Goal: Task Accomplishment & Management: Manage account settings

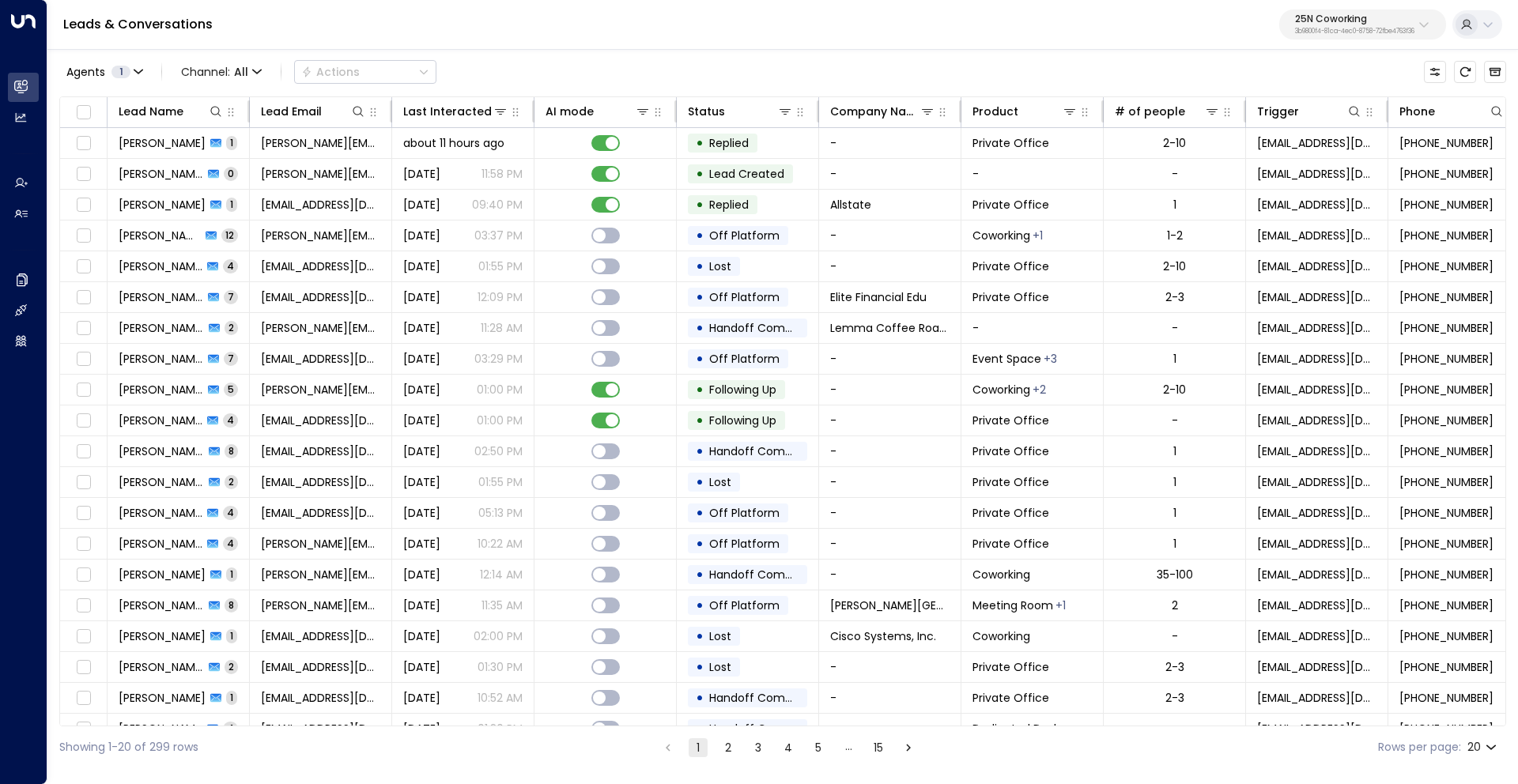
click at [1324, 24] on p "25N Coworking" at bounding box center [1354, 19] width 119 height 9
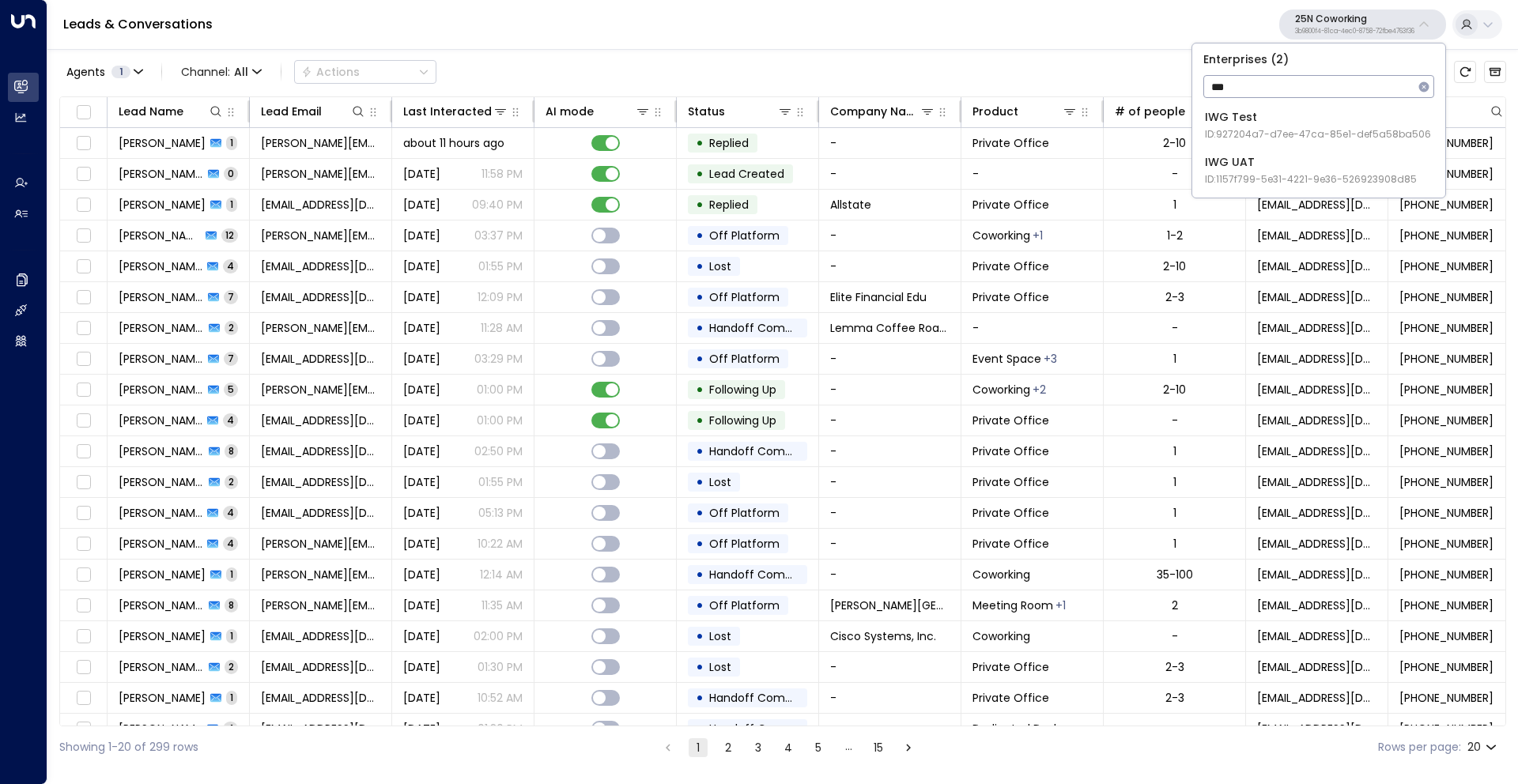
type input "***"
click at [1236, 106] on li "IWG Test ID: 927204a7-d7ee-47ca-85e1-def5a58ba506" at bounding box center [1319, 125] width 240 height 42
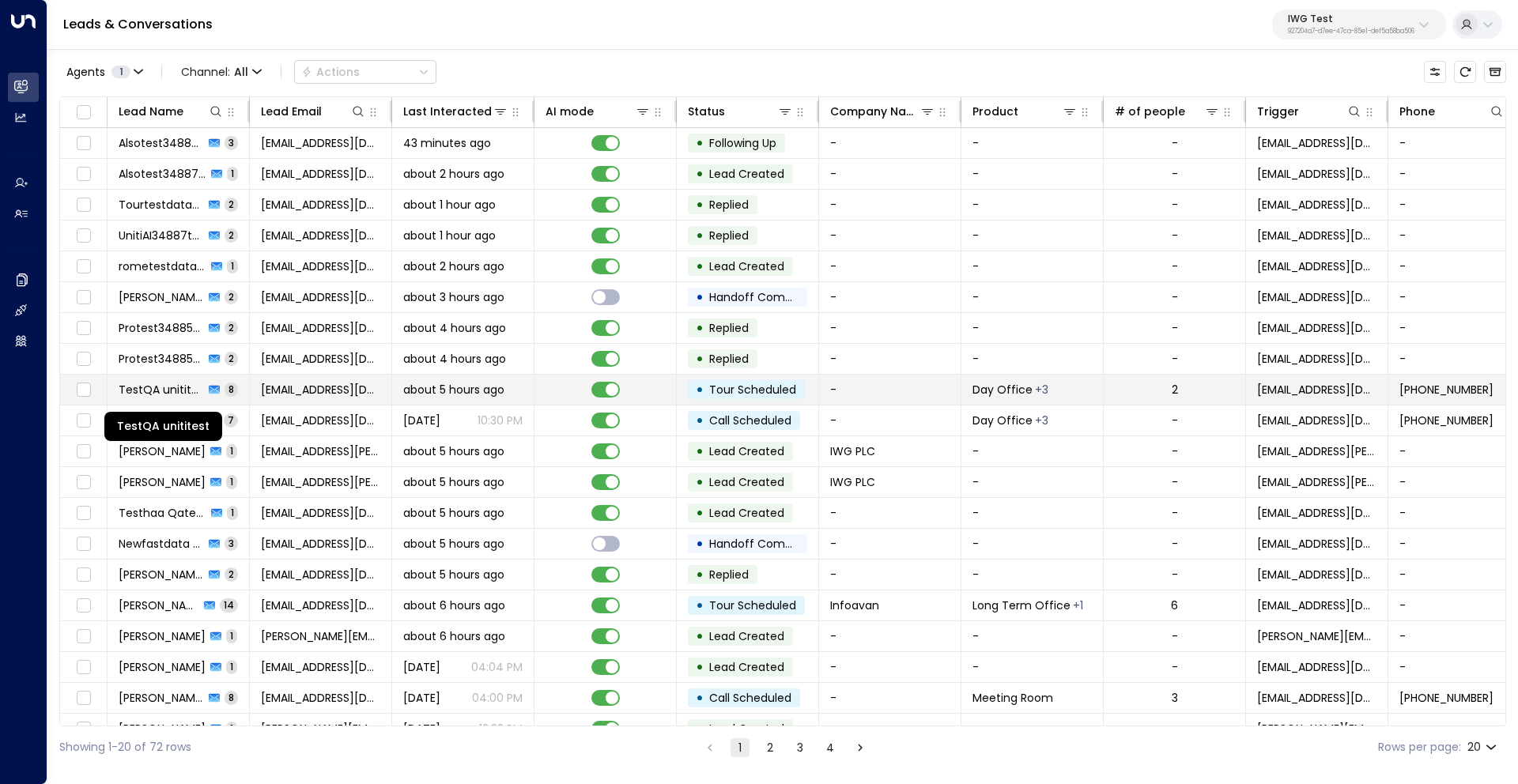
click at [161, 390] on span "TestQA unititest" at bounding box center [161, 389] width 86 height 15
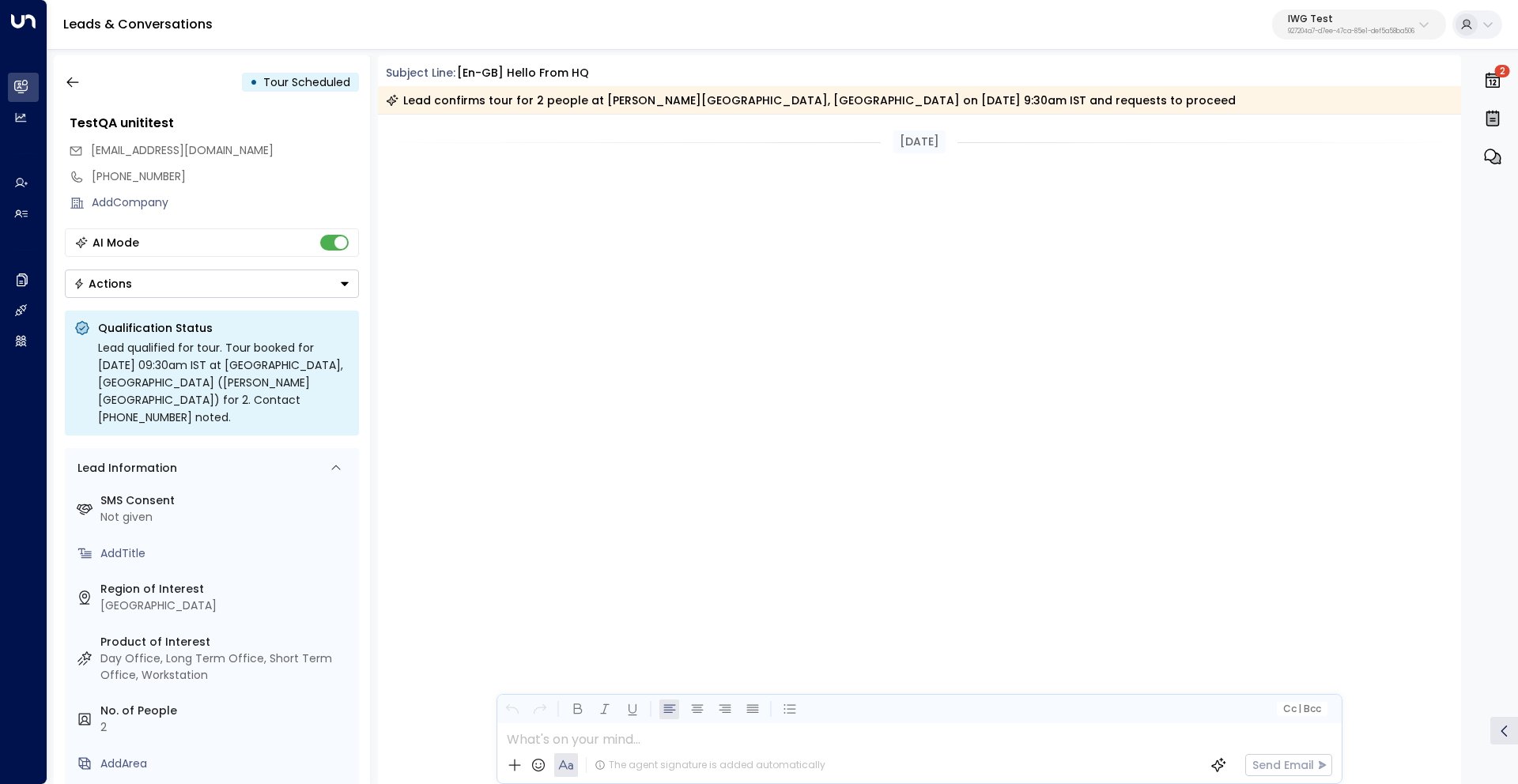
scroll to position [3468, 0]
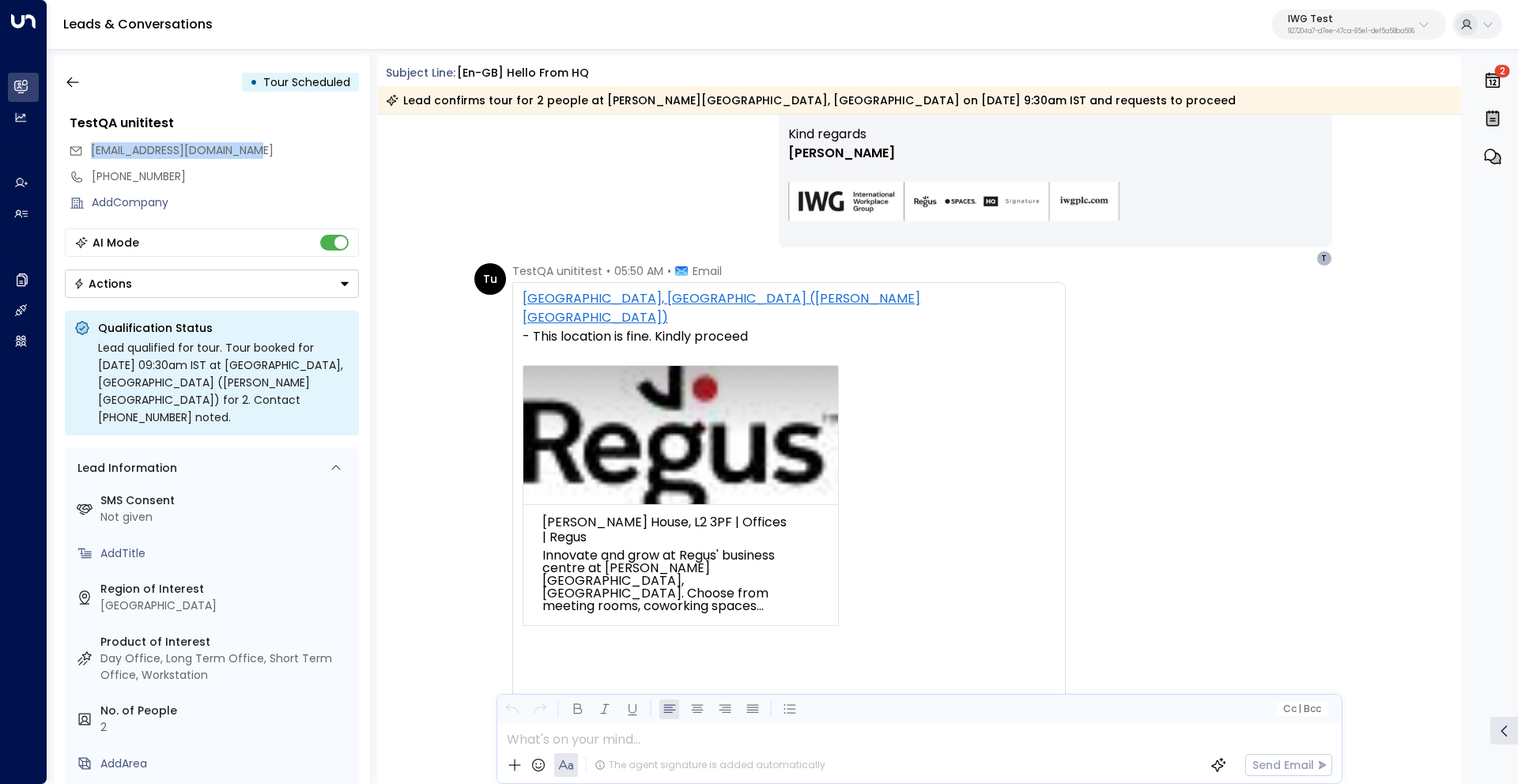
drag, startPoint x: 90, startPoint y: 150, endPoint x: 257, endPoint y: 153, distance: 167.0
click at [257, 153] on div "testqa.unititest@yahoo.com" at bounding box center [214, 150] width 290 height 26
copy span "testqa.unititest@yahoo.com"
click at [70, 82] on icon "button" at bounding box center [72, 82] width 12 height 10
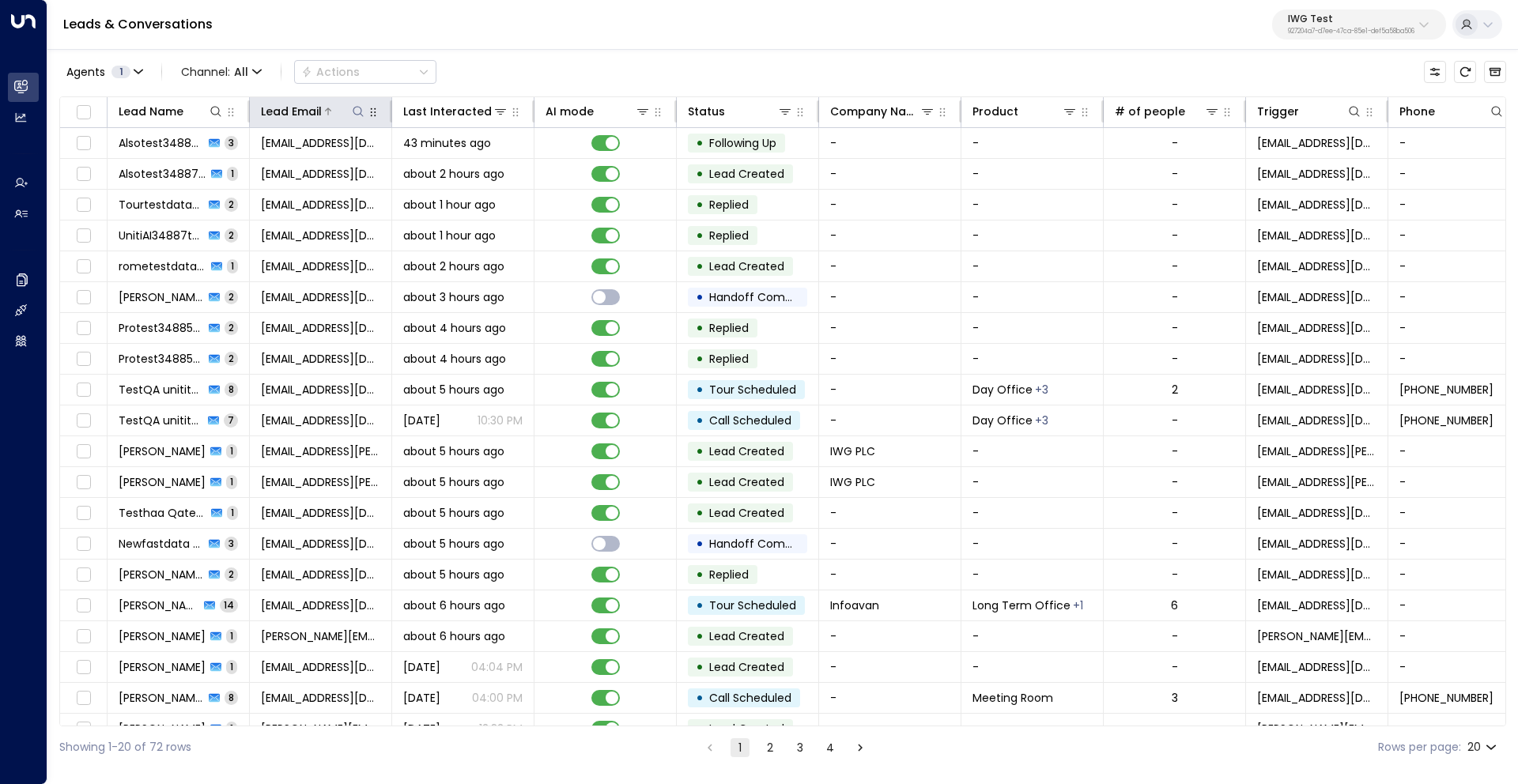
click at [358, 112] on icon at bounding box center [358, 112] width 13 height 13
type input "**********"
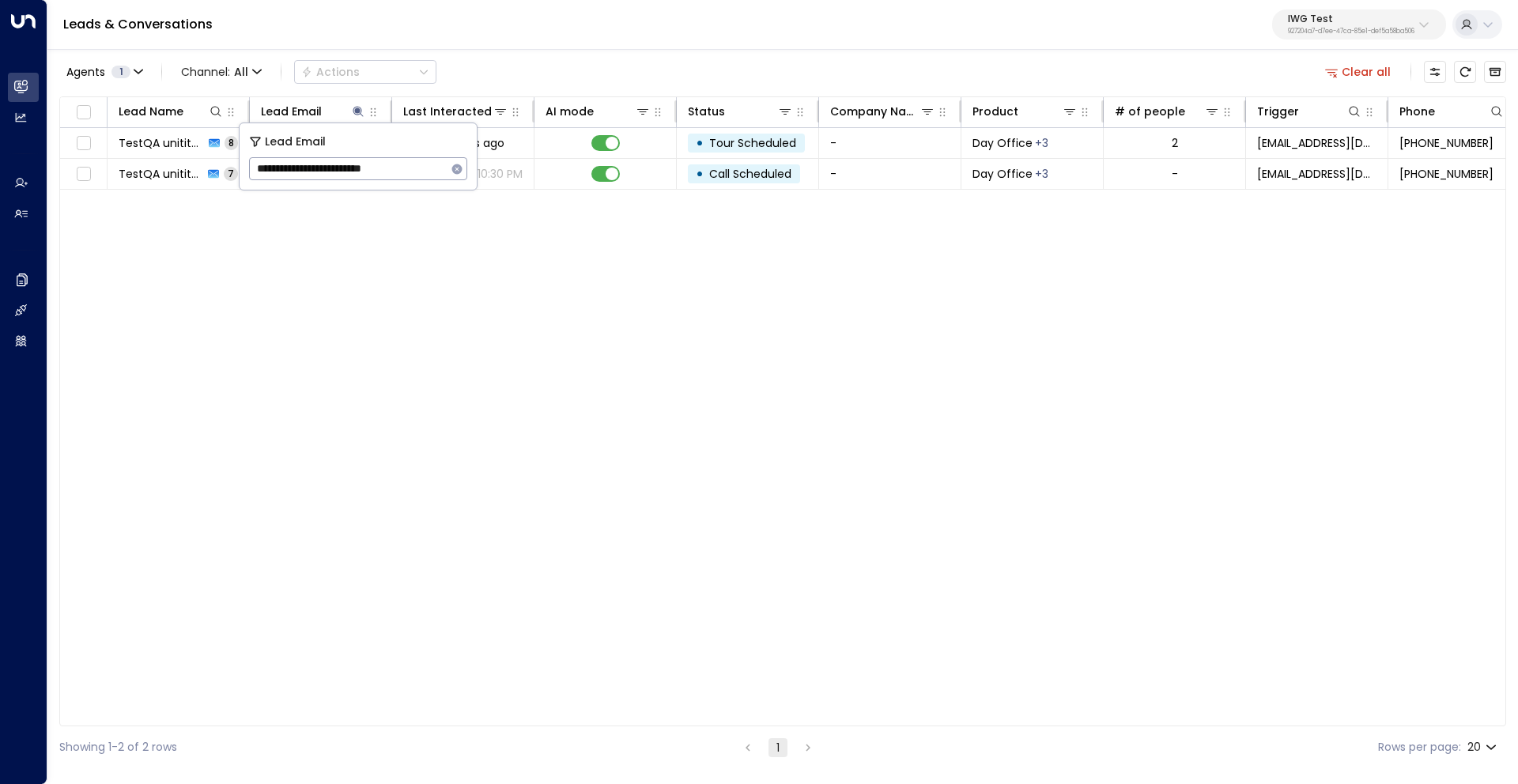
click at [585, 61] on div "Agents 1 Channel: All Actions Clear all" at bounding box center [783, 71] width 1447 height 33
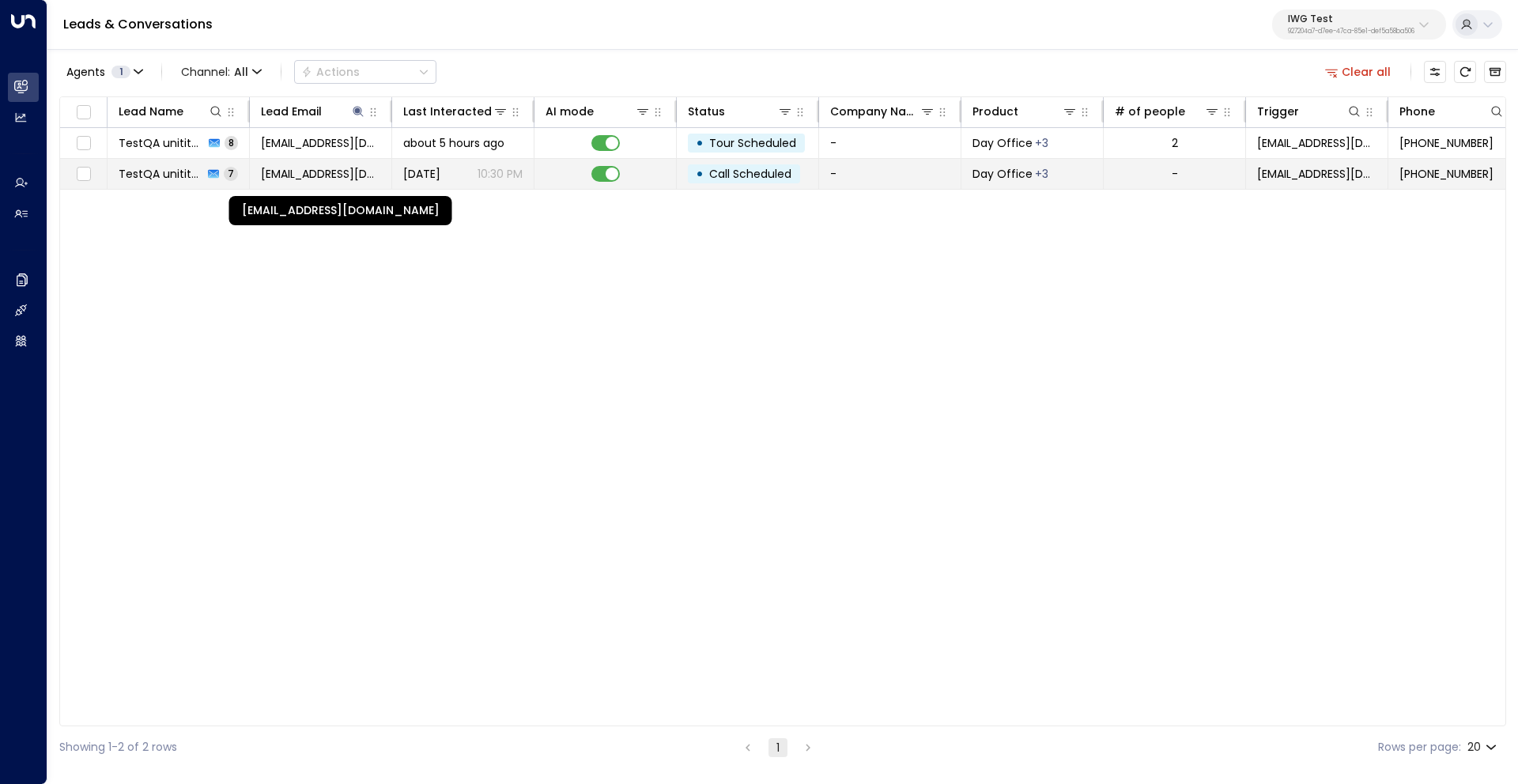
click at [322, 176] on span "testqa.unititest@yahoo.com" at bounding box center [320, 173] width 119 height 15
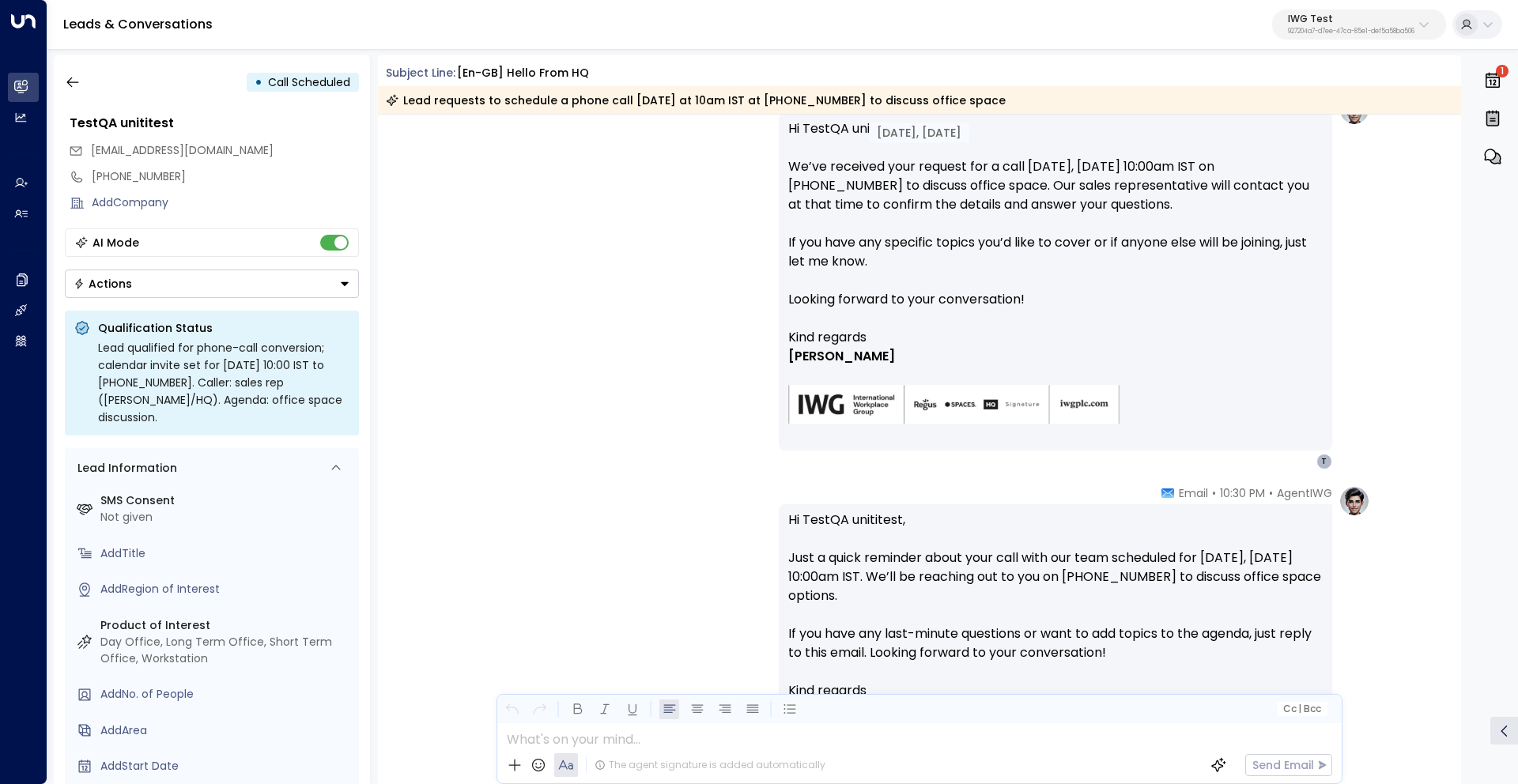
scroll to position [3934, 0]
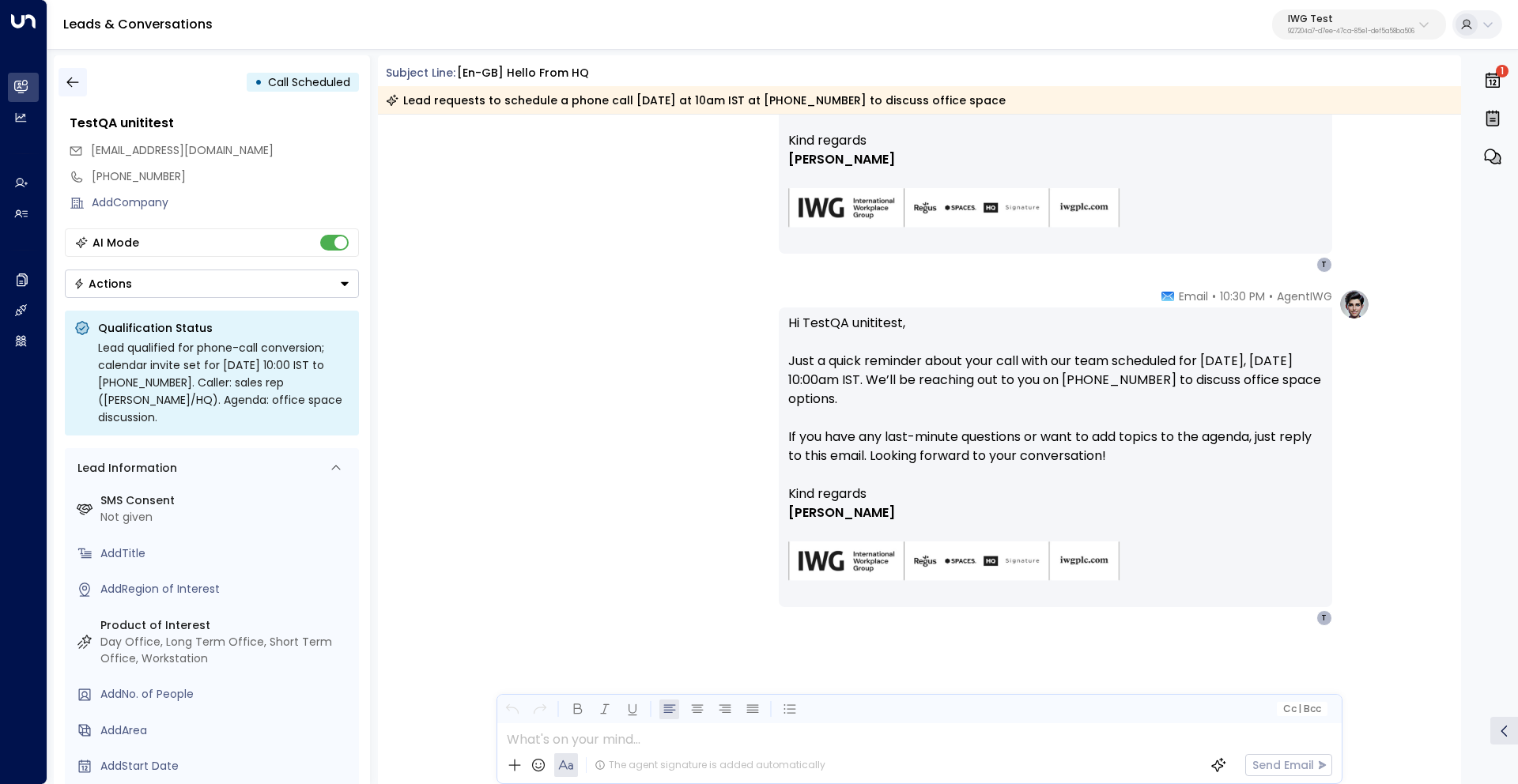
click at [77, 86] on icon "button" at bounding box center [73, 82] width 15 height 15
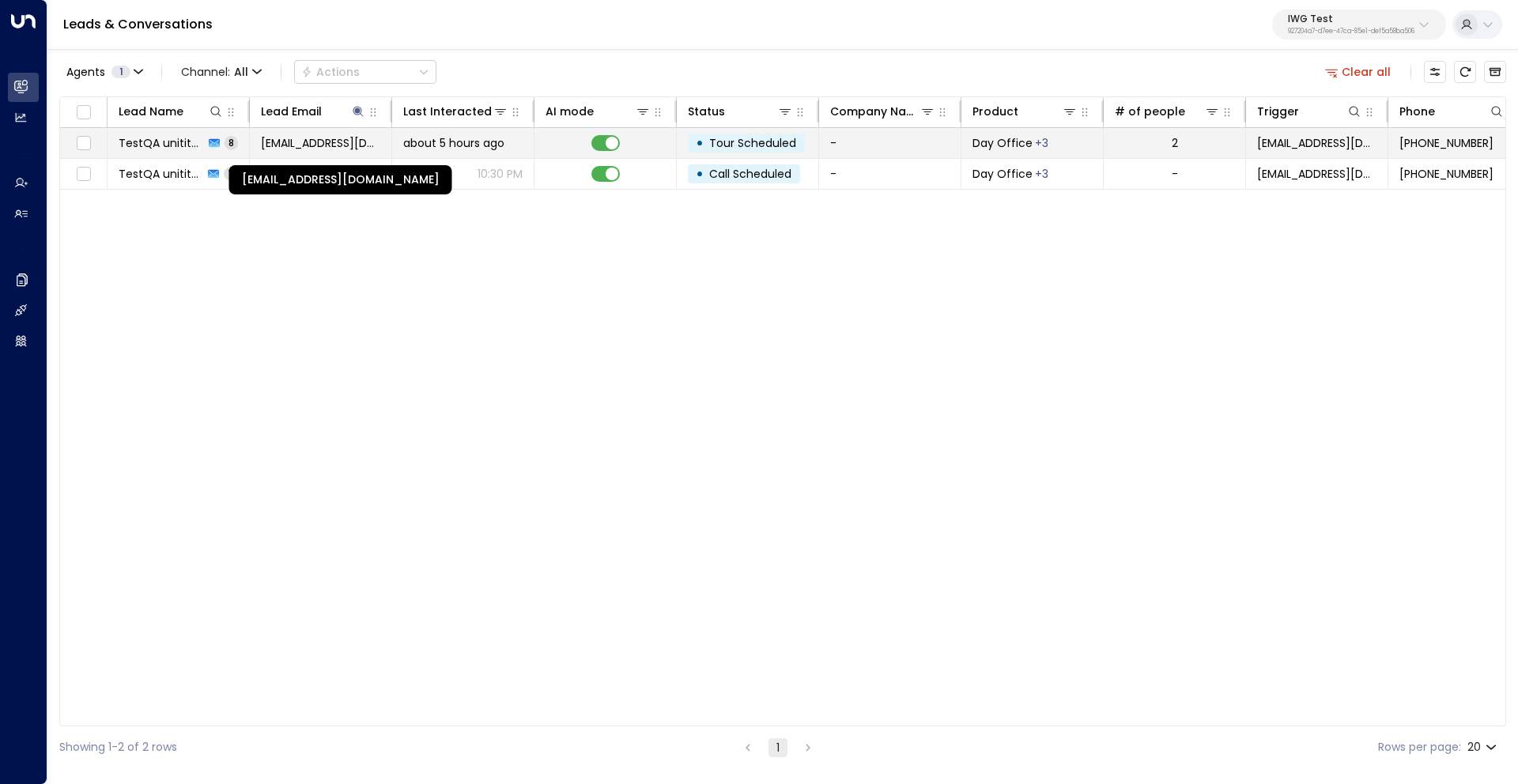
click at [330, 142] on span "testqa.unititest@yahoo.com" at bounding box center [320, 143] width 119 height 15
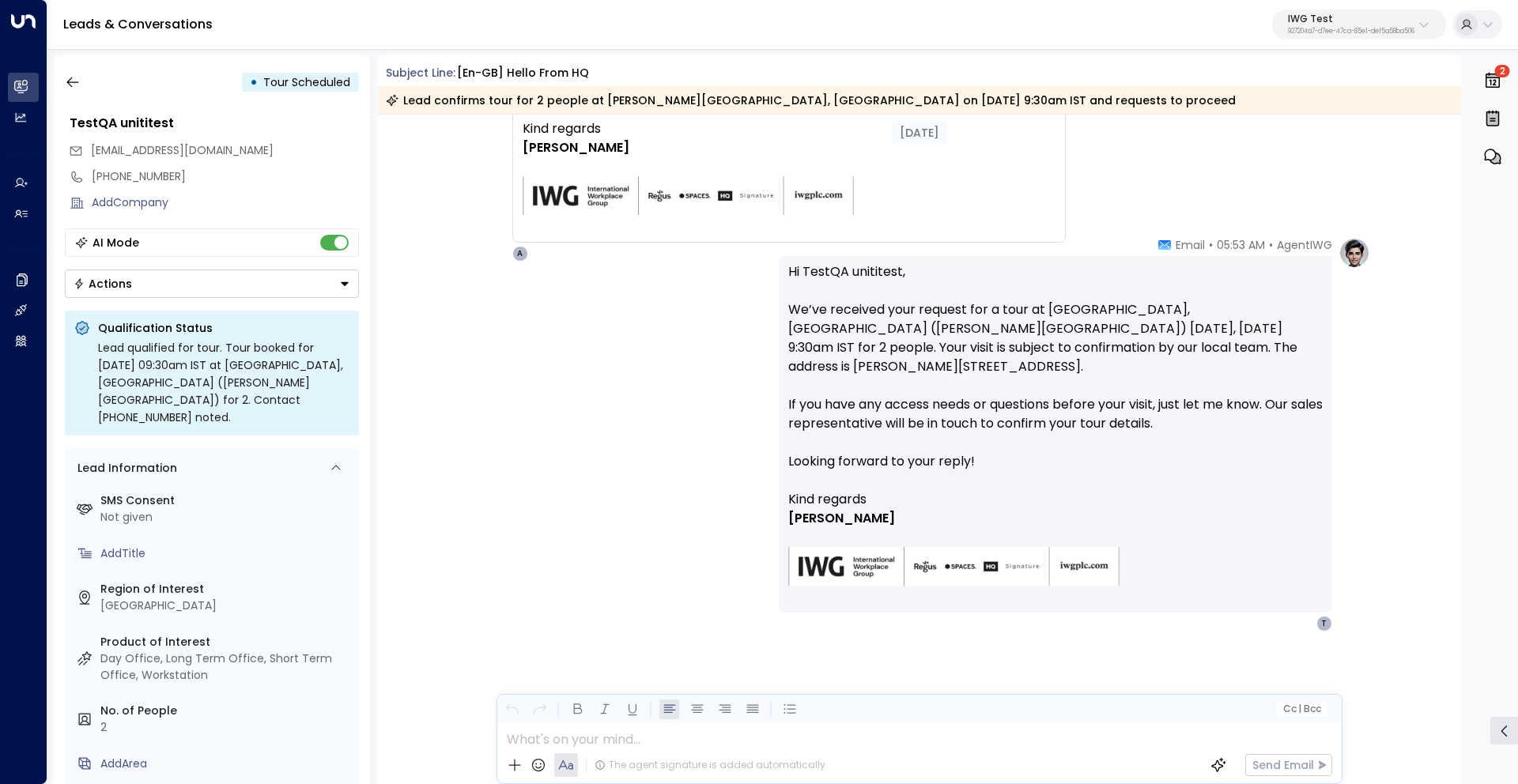
scroll to position [4735, 0]
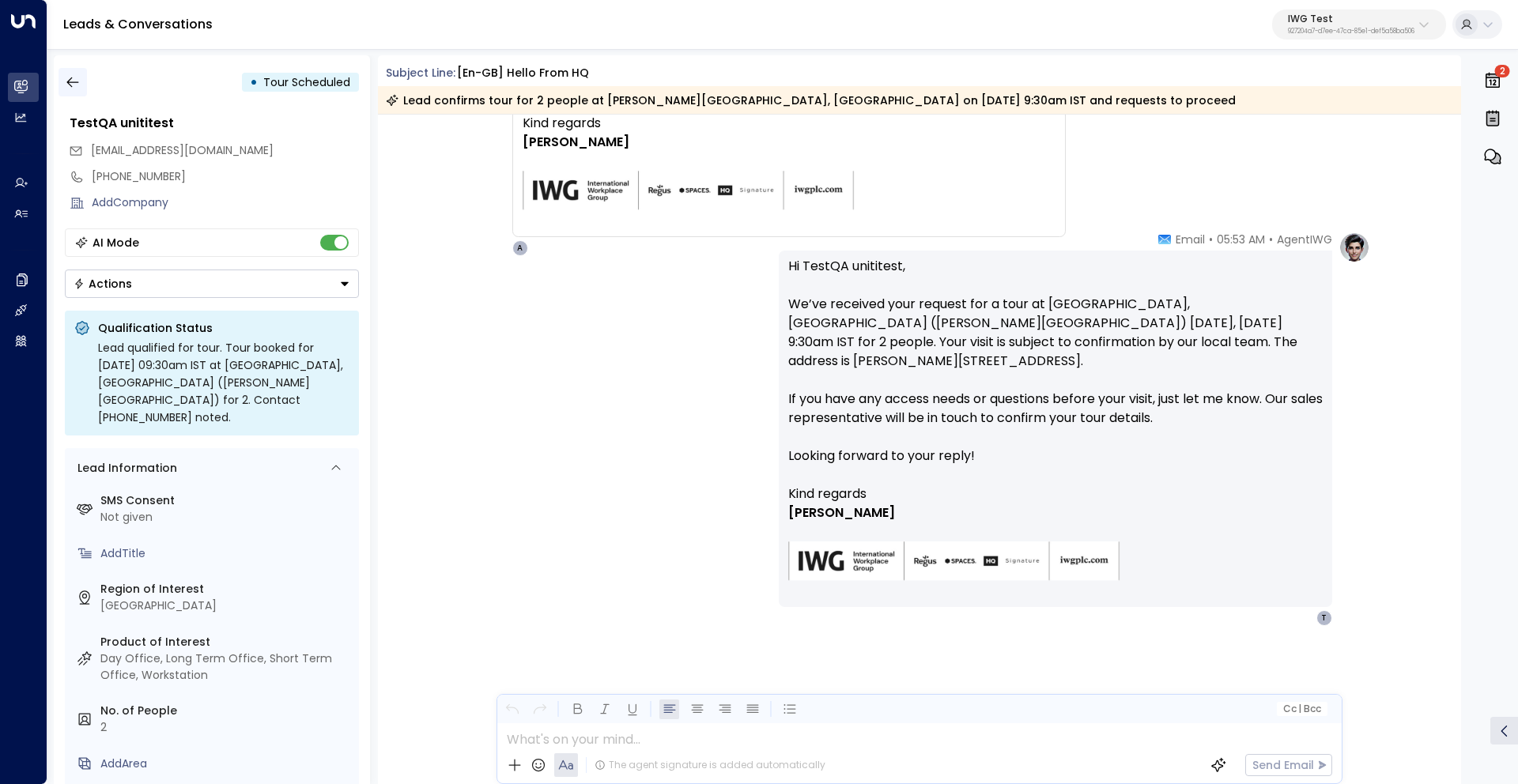
click at [72, 81] on icon "button" at bounding box center [73, 82] width 15 height 15
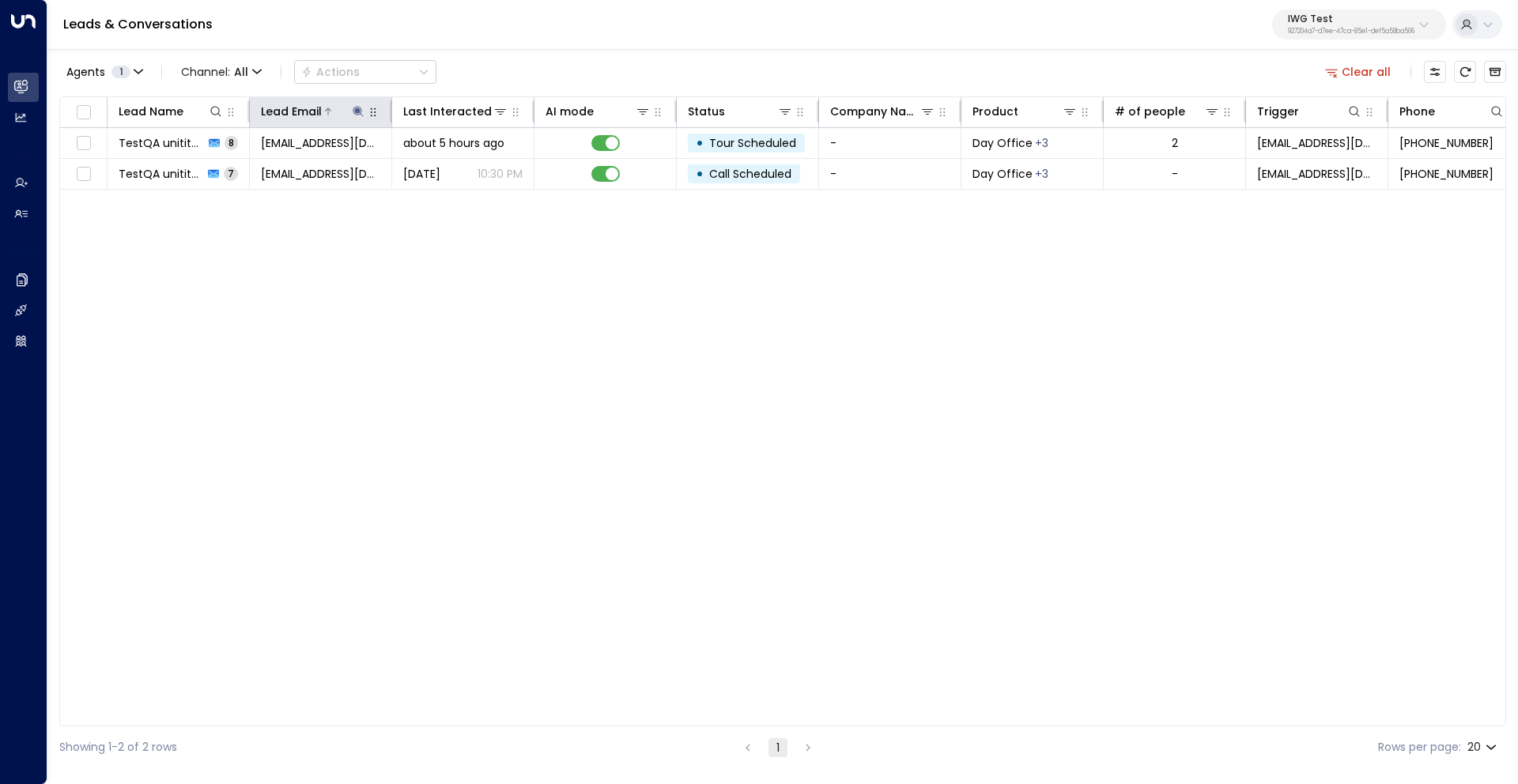
click at [354, 110] on icon at bounding box center [358, 111] width 10 height 10
click at [461, 169] on icon "button" at bounding box center [457, 169] width 10 height 10
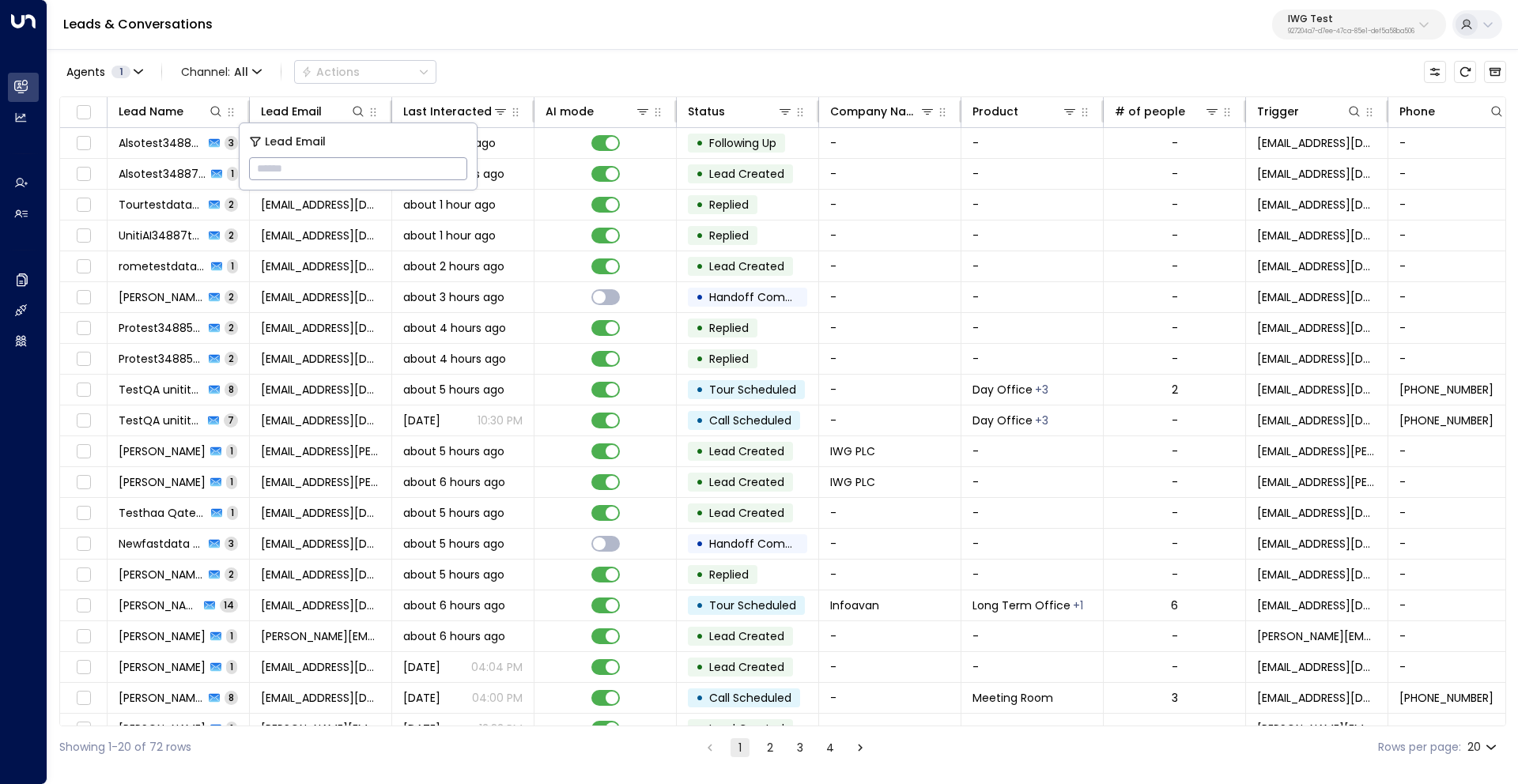
click at [408, 228] on span "about 1 hour ago" at bounding box center [450, 235] width 93 height 15
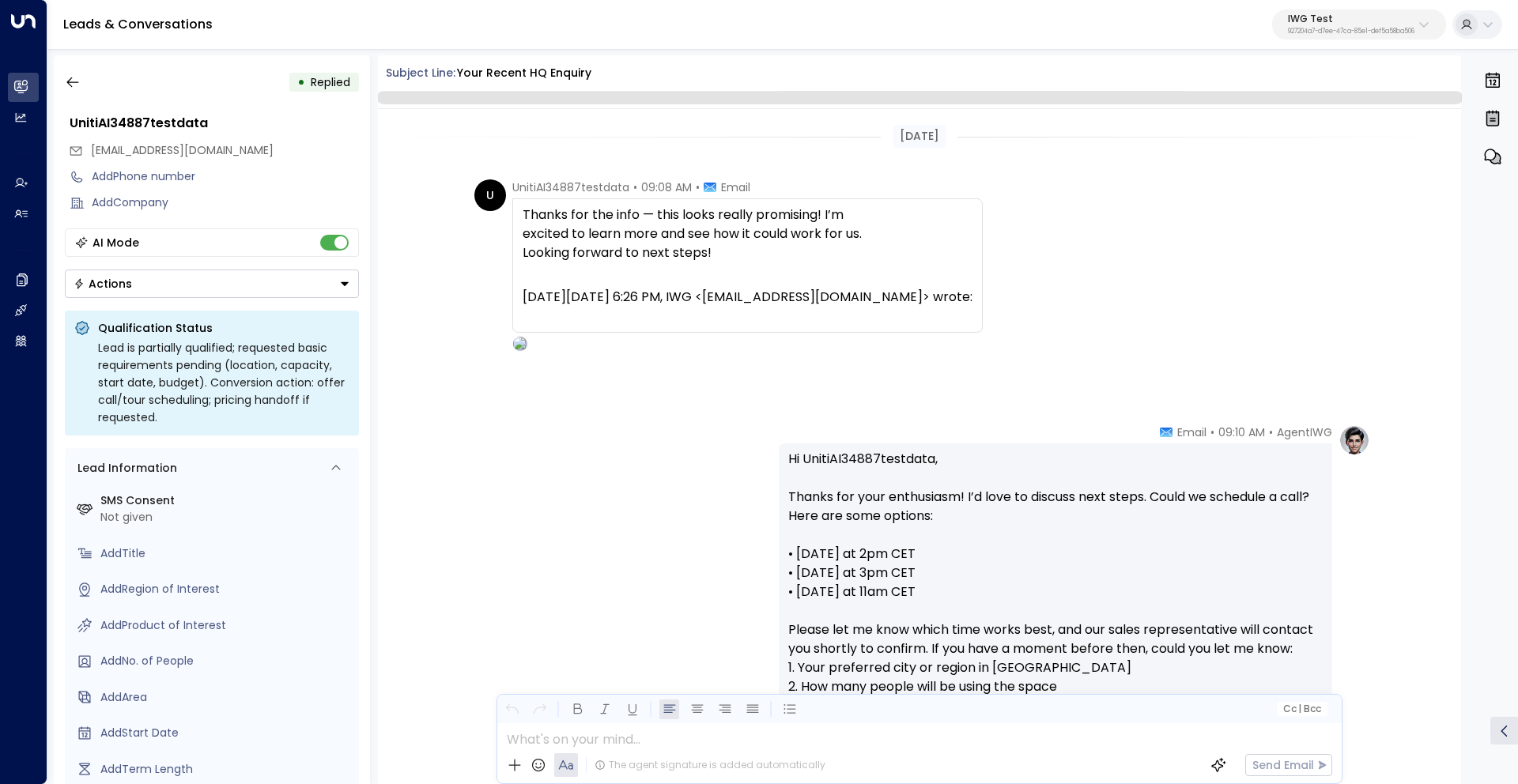
scroll to position [287, 0]
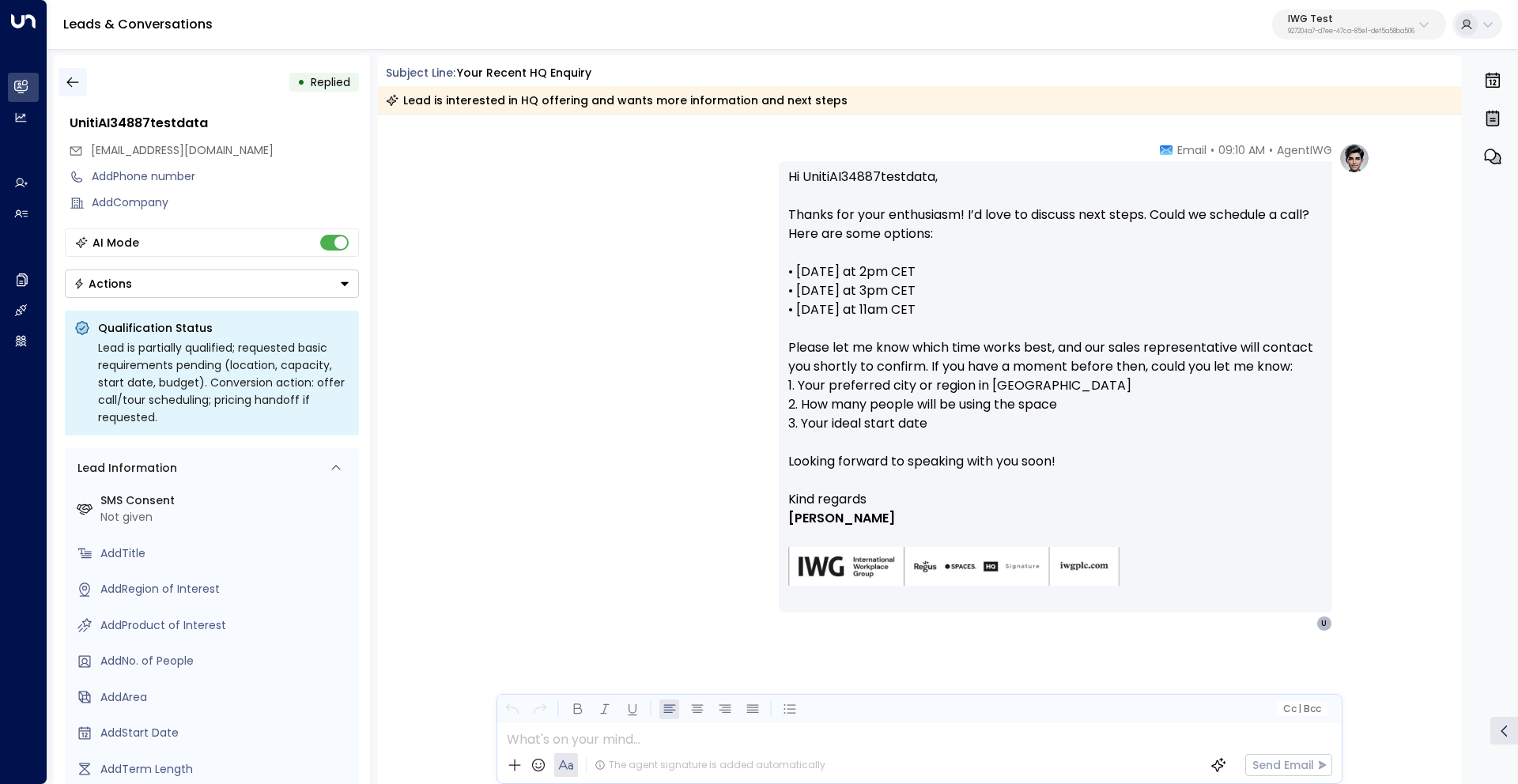
click at [77, 86] on icon "button" at bounding box center [73, 82] width 15 height 15
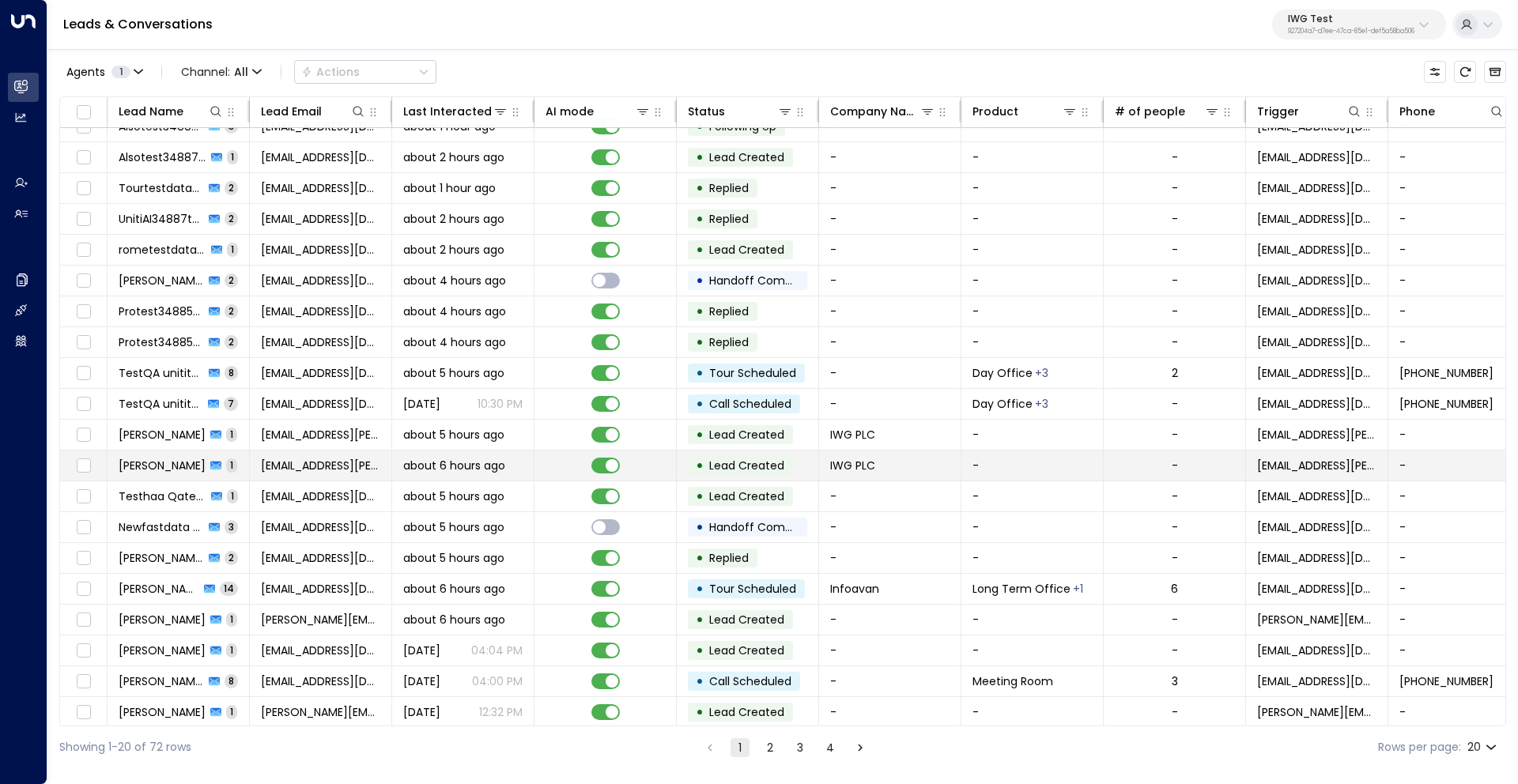
scroll to position [24, 0]
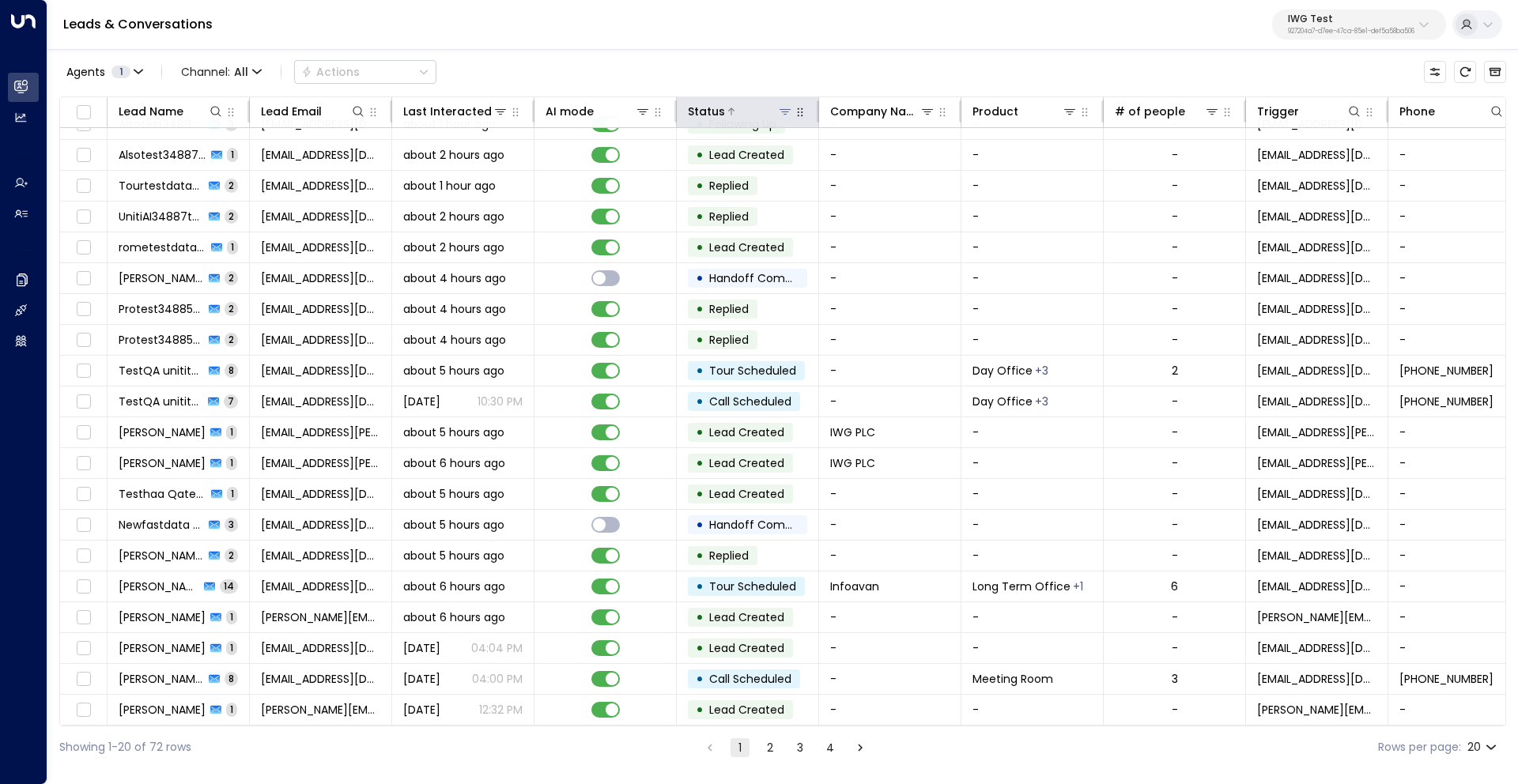
click at [780, 108] on icon at bounding box center [785, 112] width 13 height 13
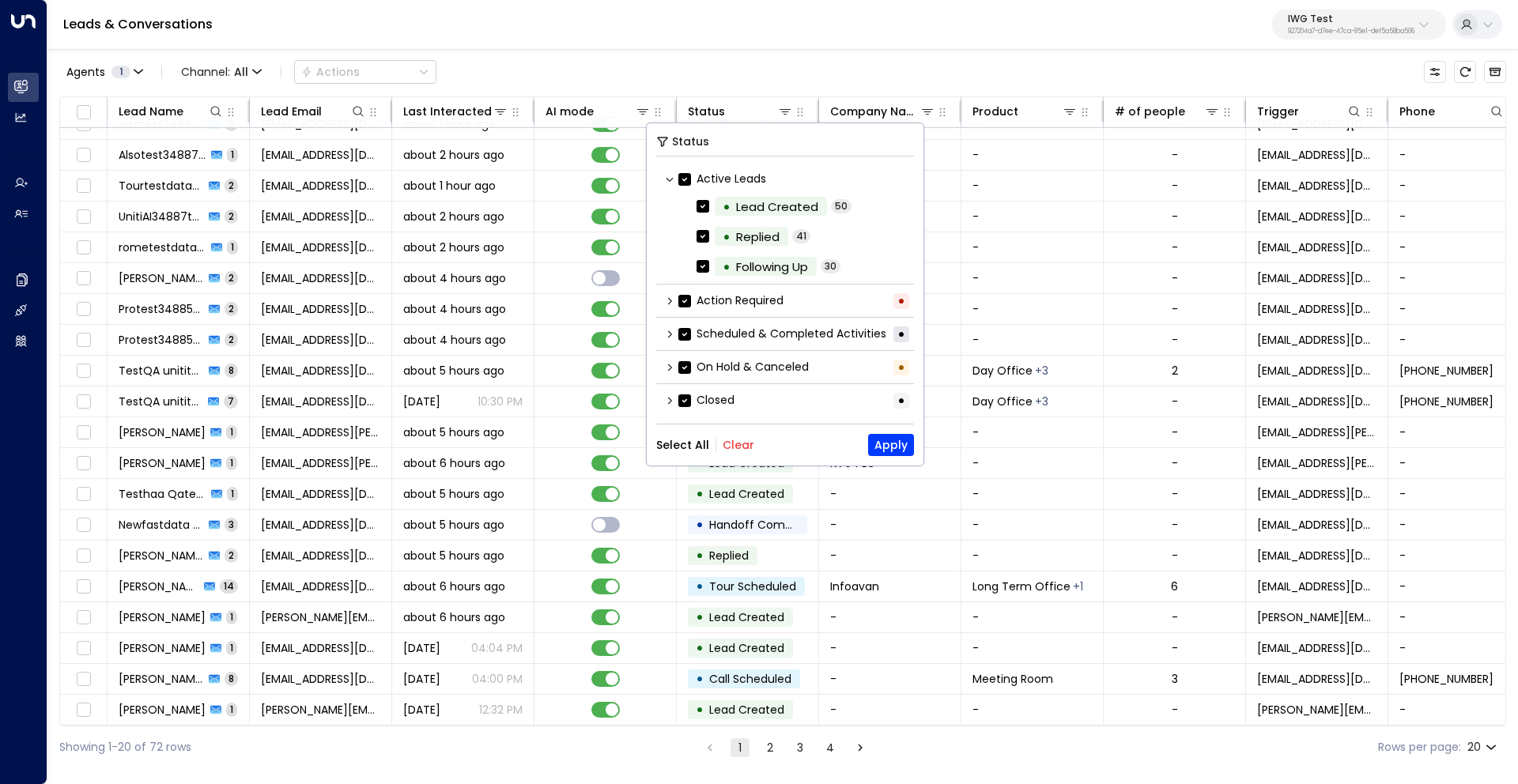
click at [671, 368] on icon at bounding box center [669, 367] width 9 height 9
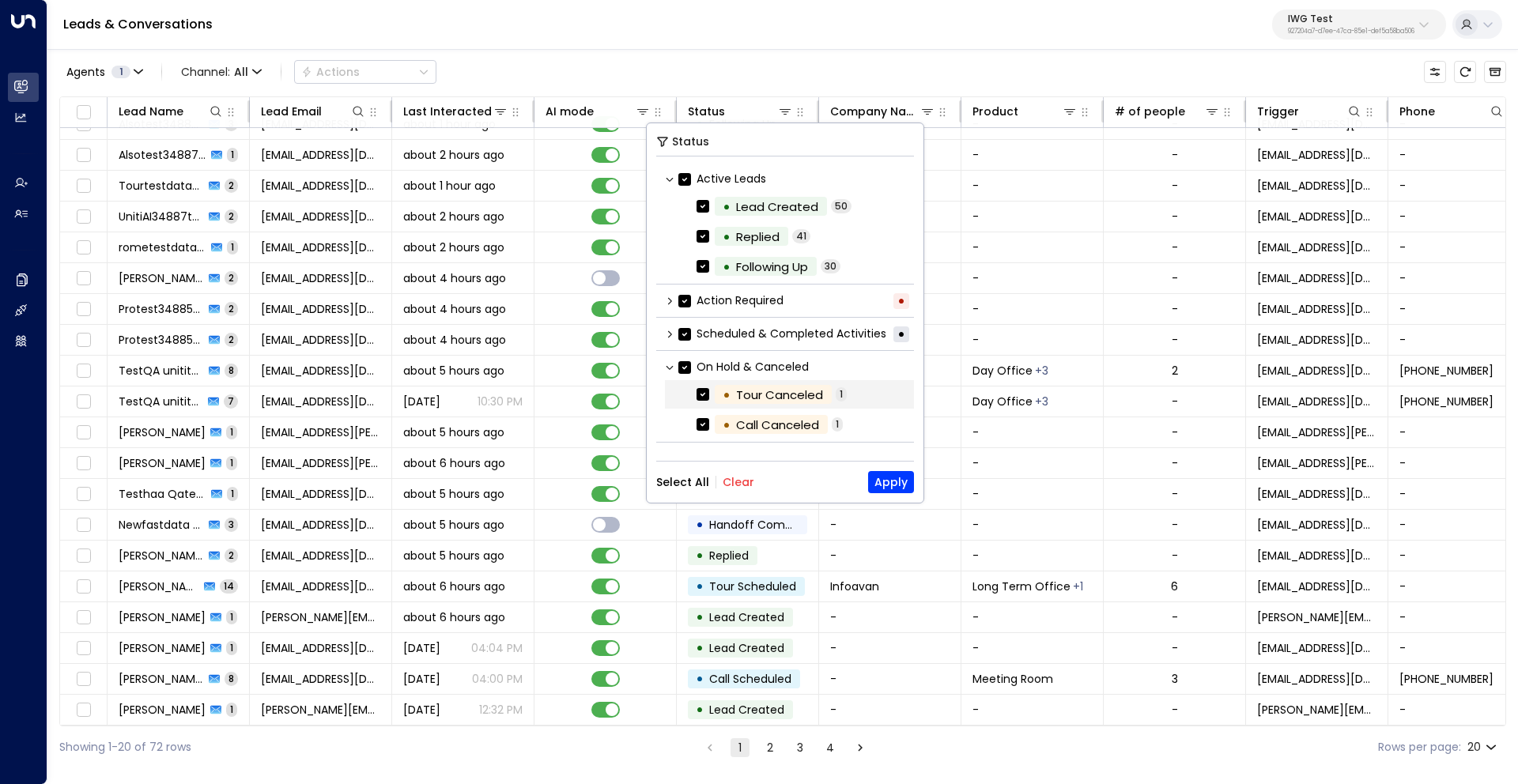
scroll to position [23, 0]
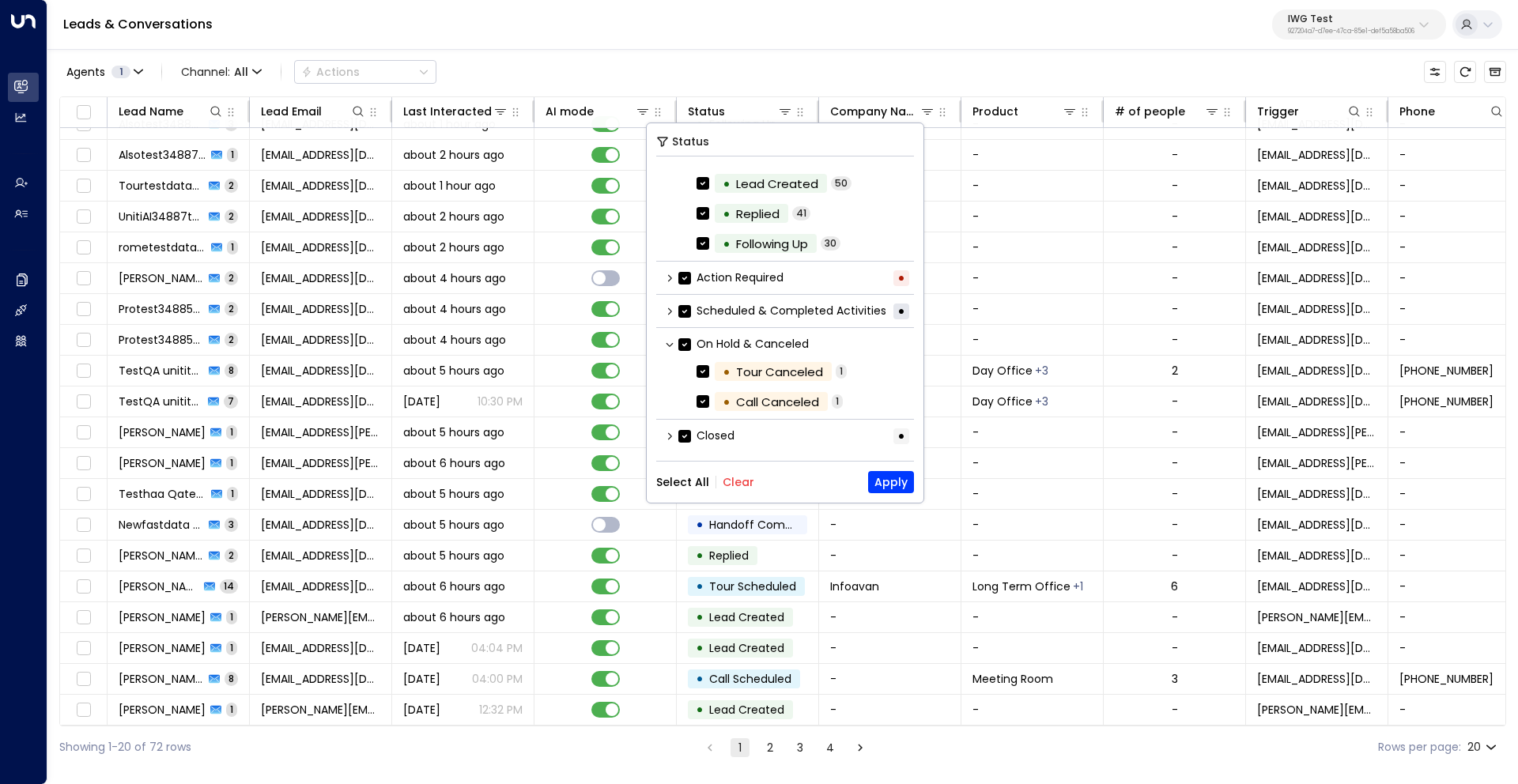
click at [672, 434] on icon at bounding box center [669, 436] width 9 height 9
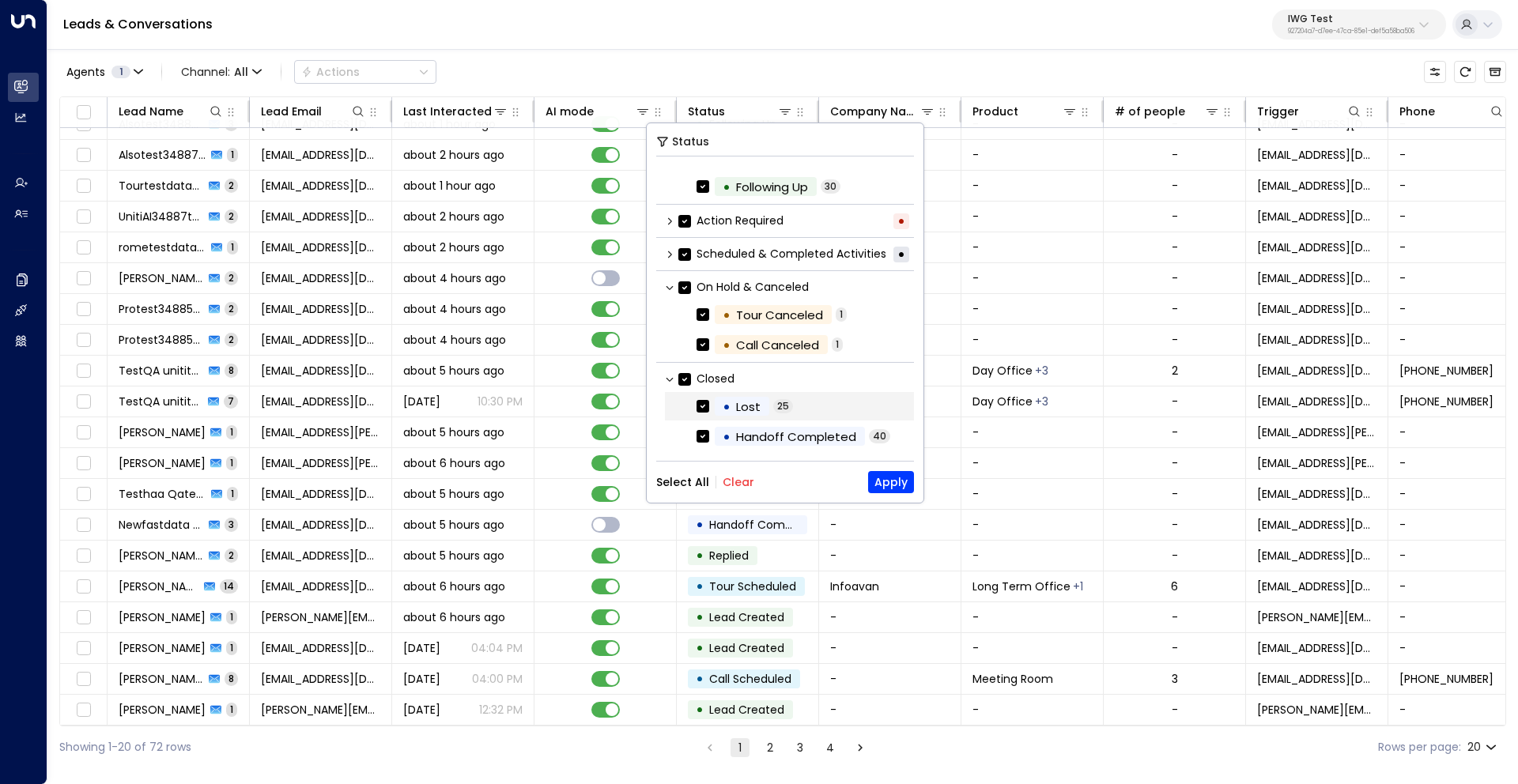
click at [746, 407] on div "Lost" at bounding box center [748, 406] width 25 height 18
click at [888, 480] on button "Apply" at bounding box center [891, 482] width 45 height 22
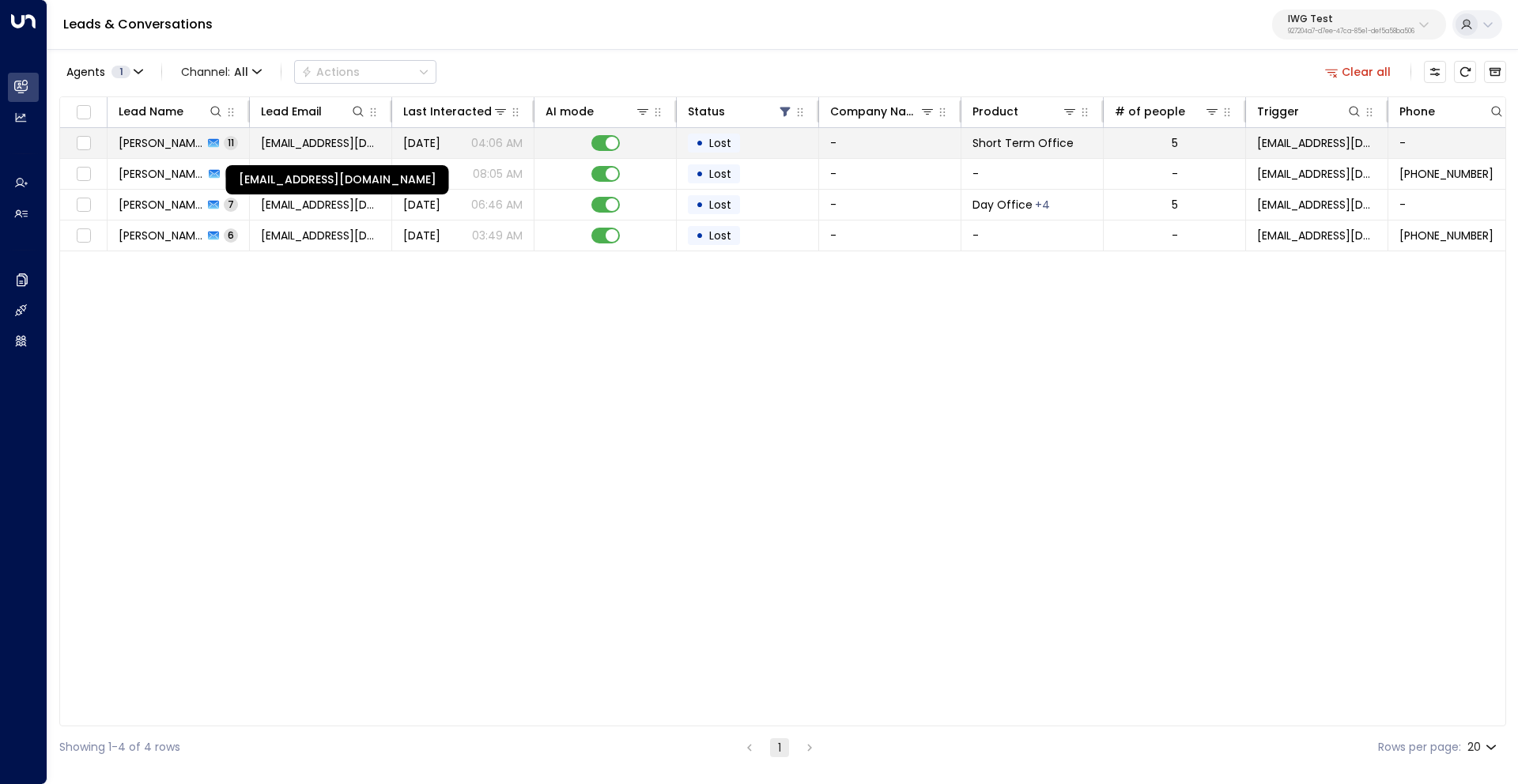
click at [316, 140] on span "turok3000+test9@gmail.com" at bounding box center [320, 143] width 119 height 15
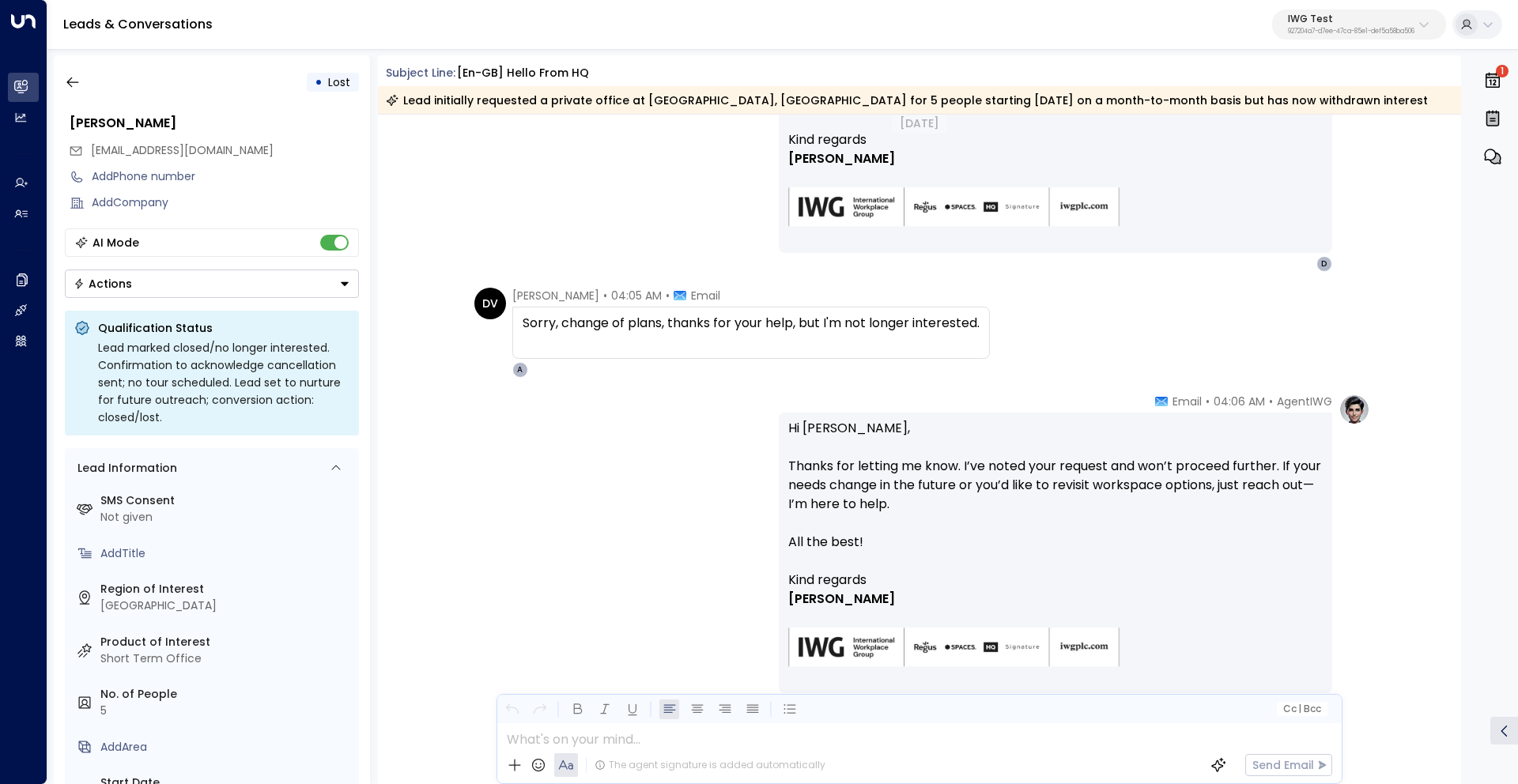
scroll to position [2599, 0]
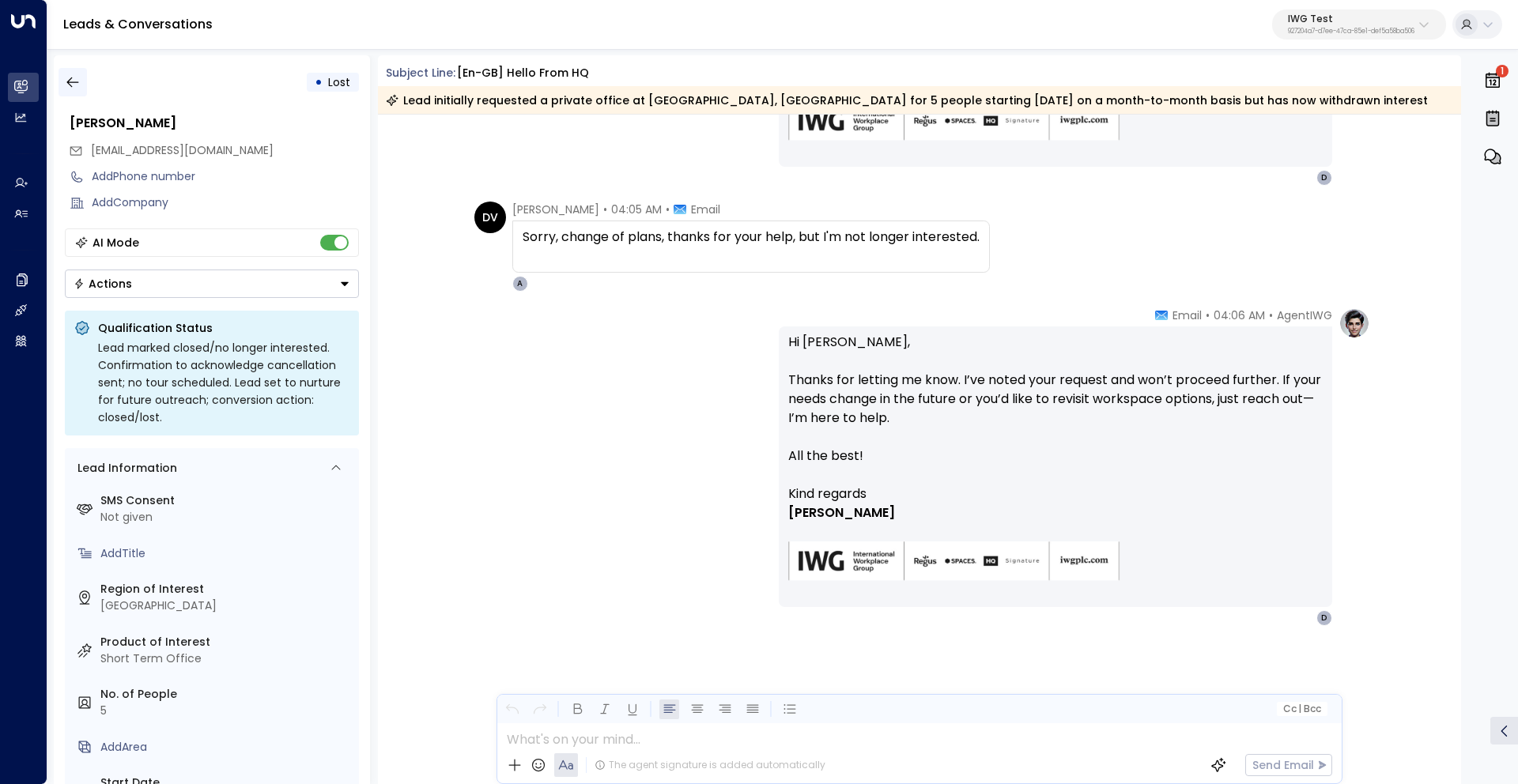
click at [76, 89] on icon "button" at bounding box center [73, 82] width 15 height 15
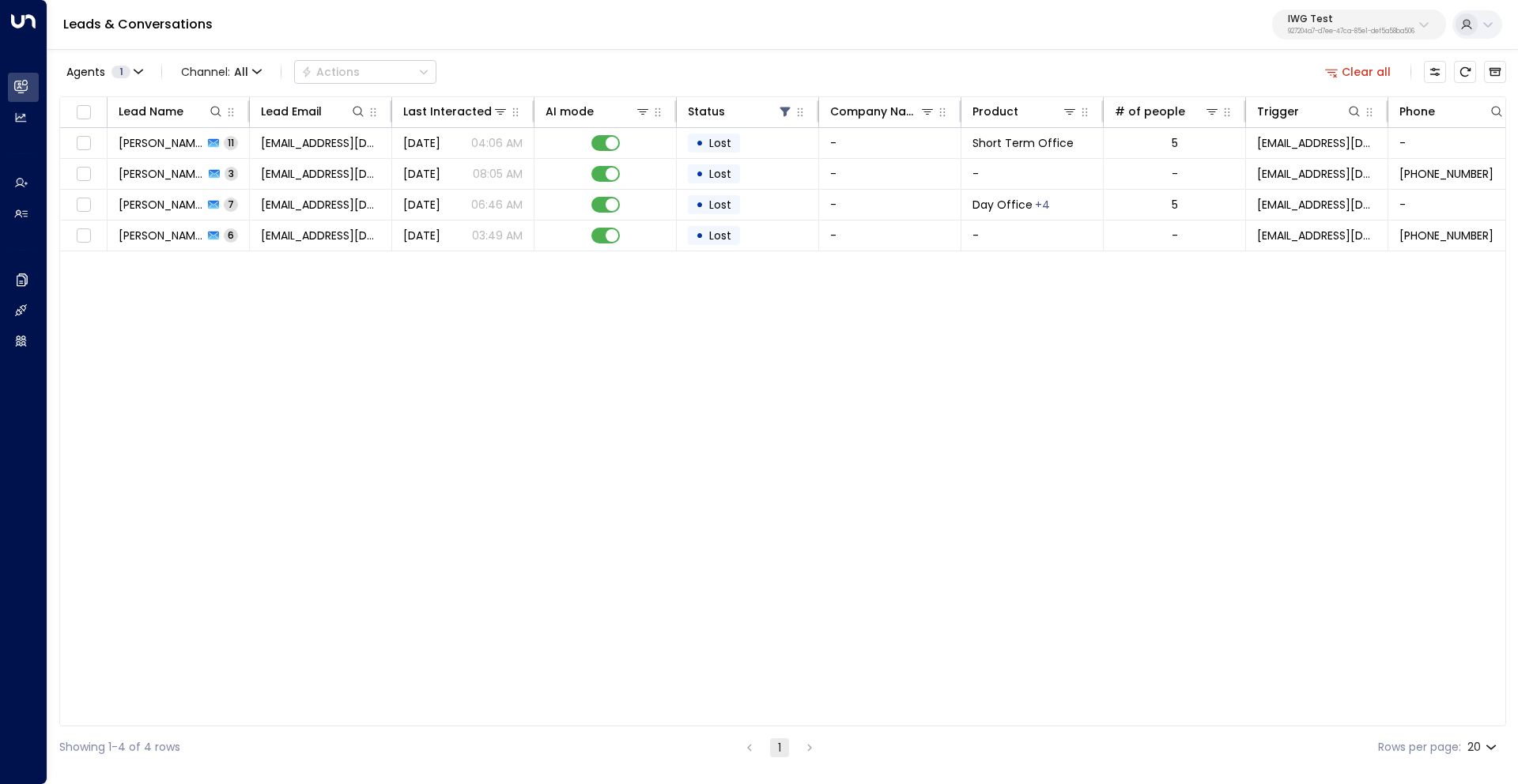
click at [1383, 70] on button "Clear all" at bounding box center [1358, 72] width 79 height 22
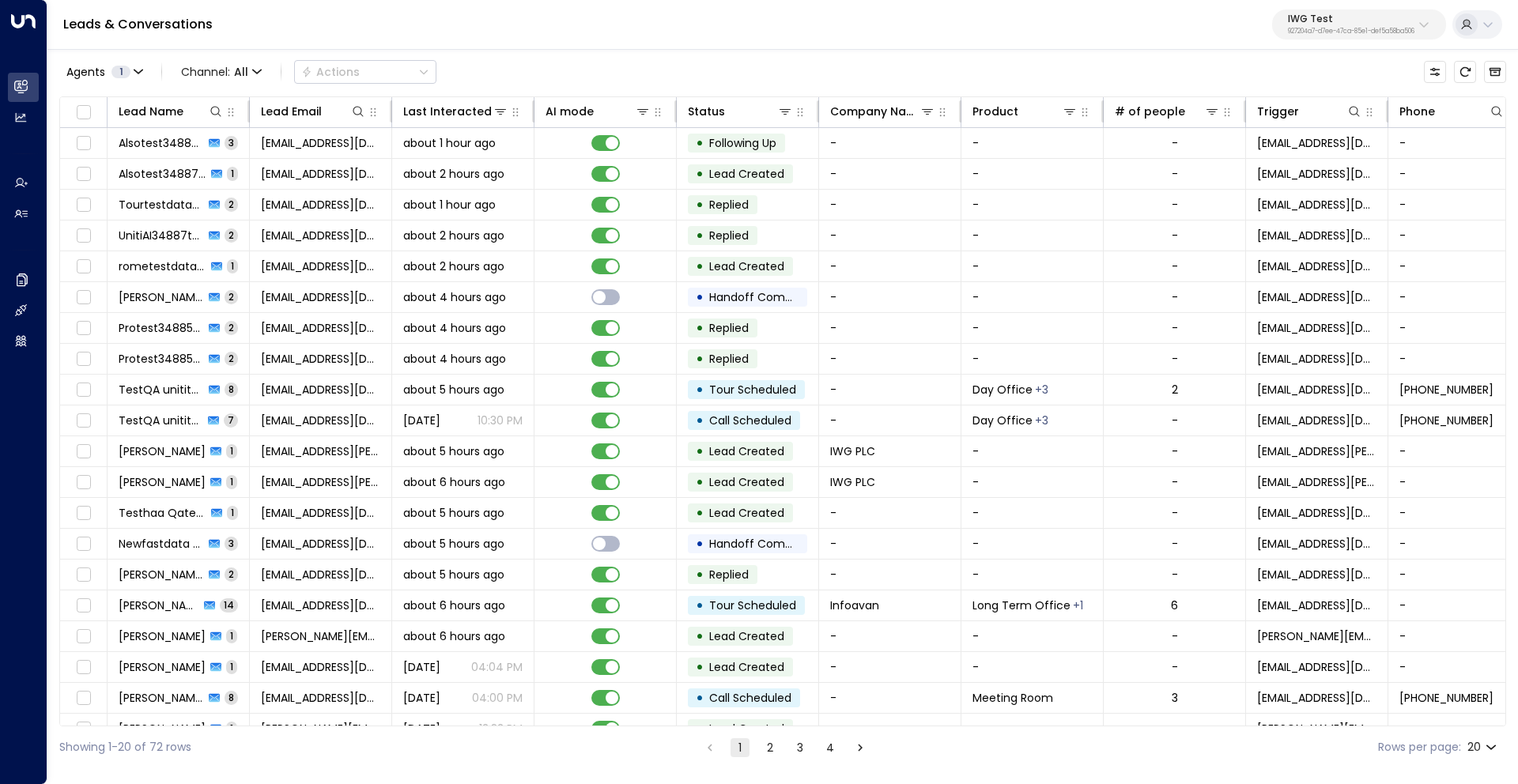
click at [1322, 21] on p "IWG Test" at bounding box center [1351, 19] width 126 height 9
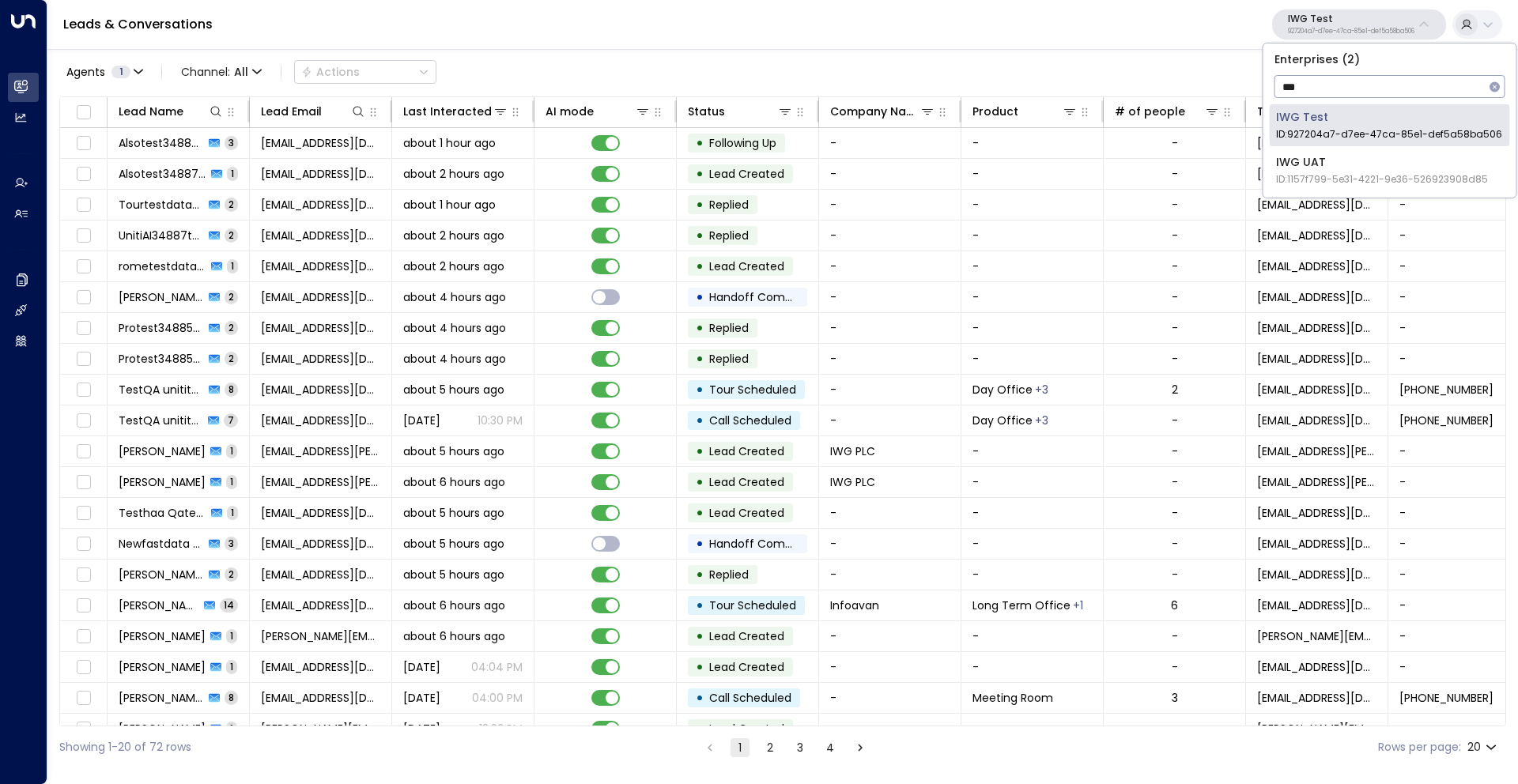
type input "***"
click at [1341, 175] on span "ID: 1157f799-5e31-4221-9e36-526923908d85" at bounding box center [1382, 179] width 212 height 15
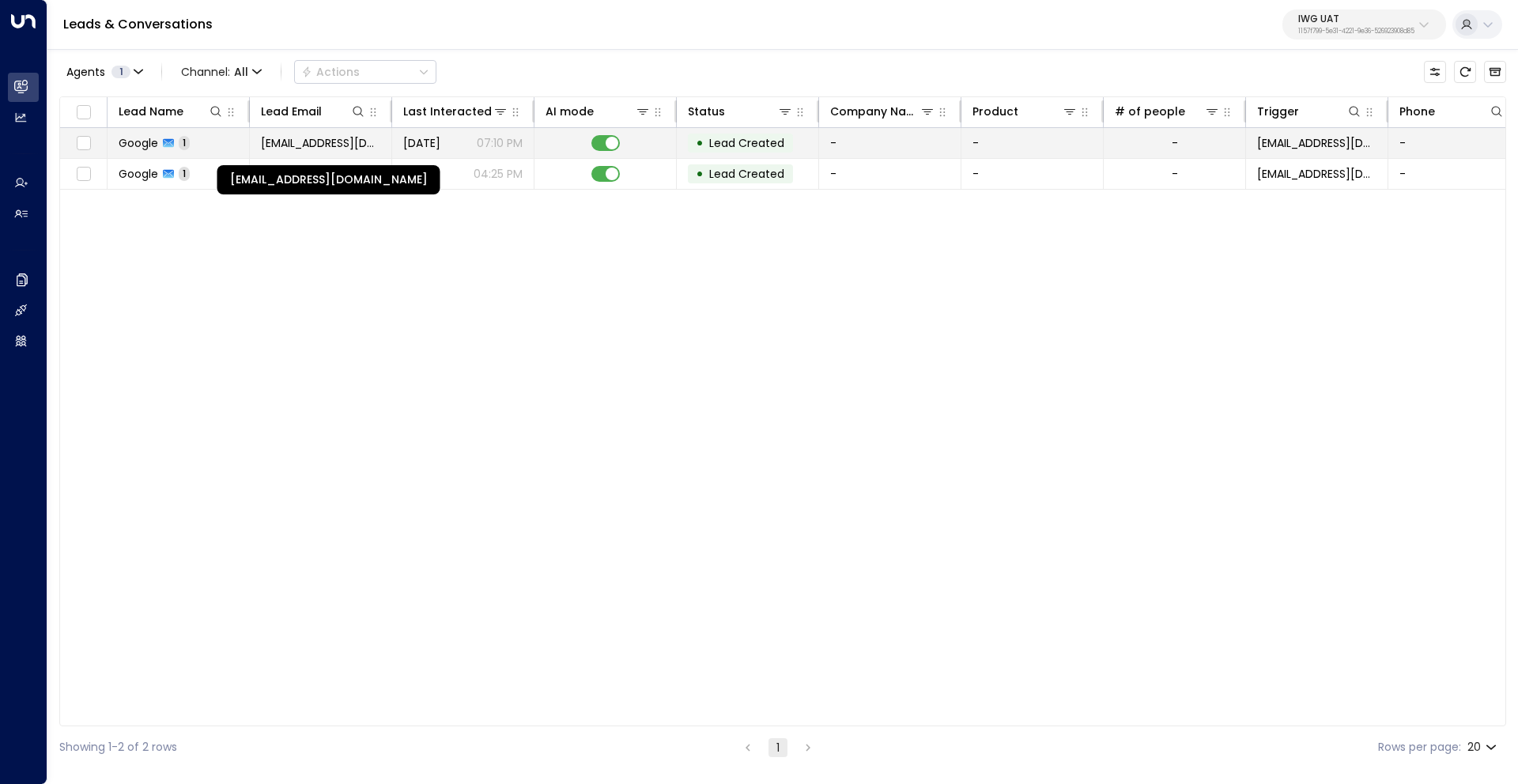
click at [329, 140] on span "no-reply@accounts.google.com" at bounding box center [320, 143] width 119 height 15
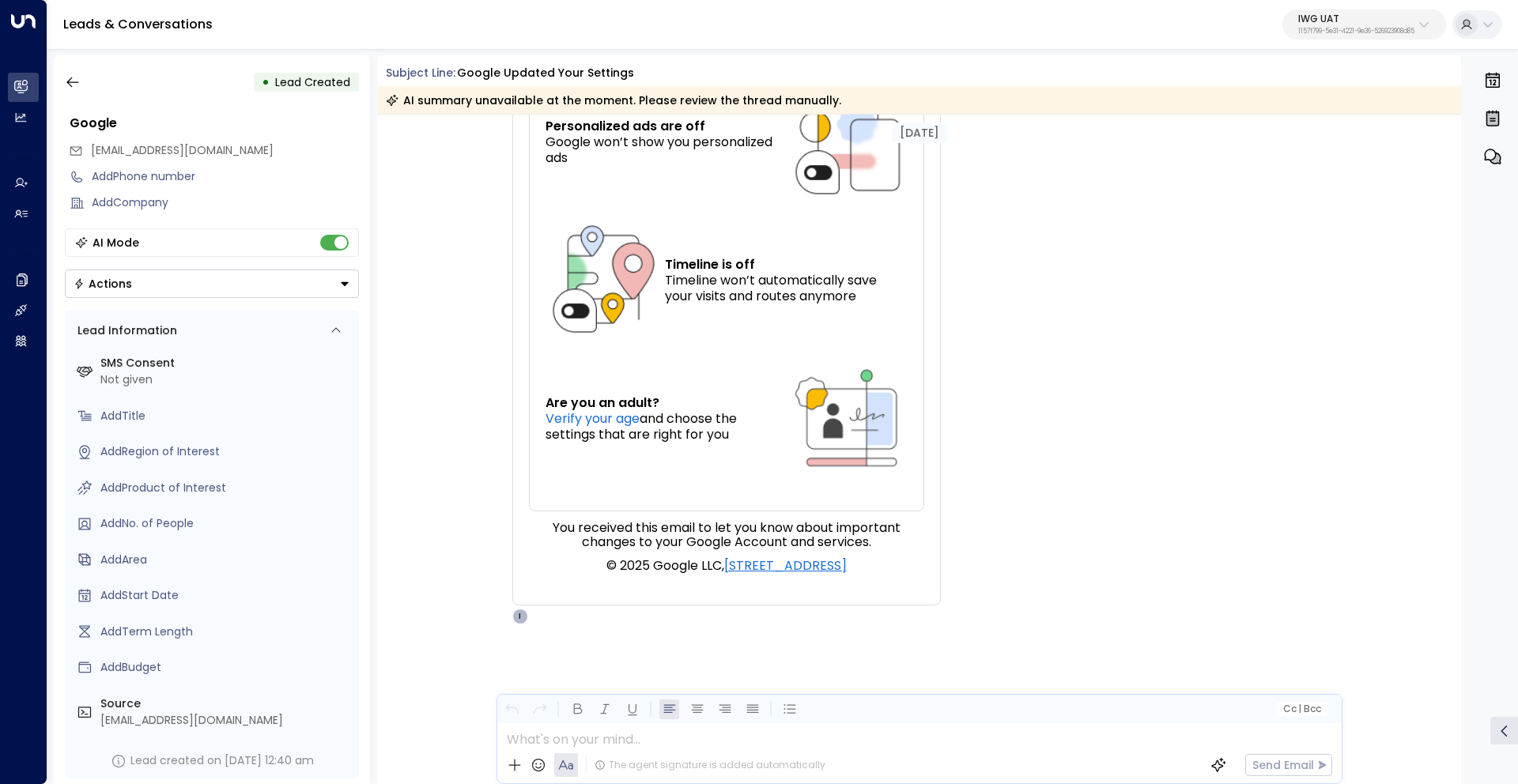
scroll to position [607, 0]
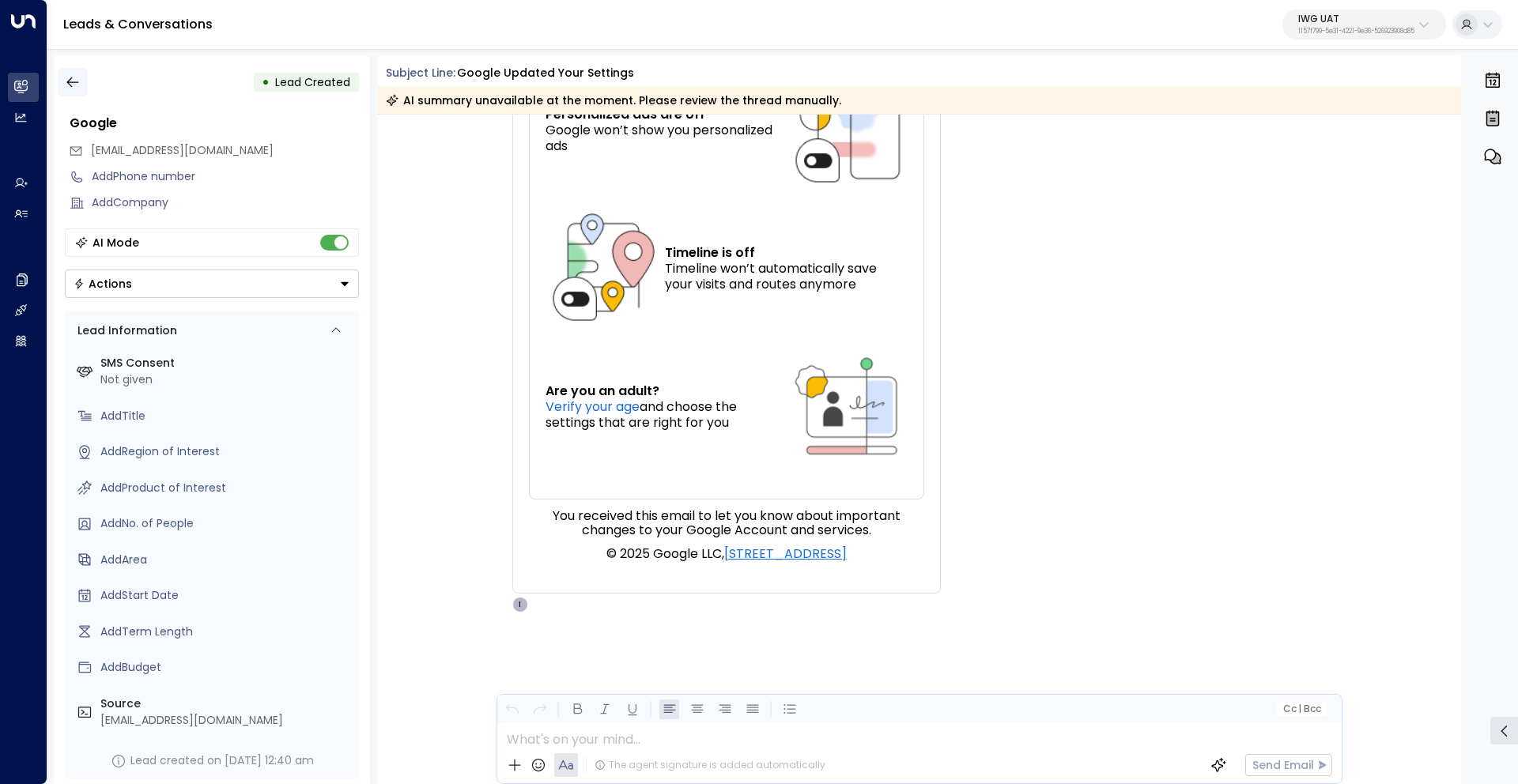
click at [66, 83] on icon "button" at bounding box center [73, 82] width 15 height 15
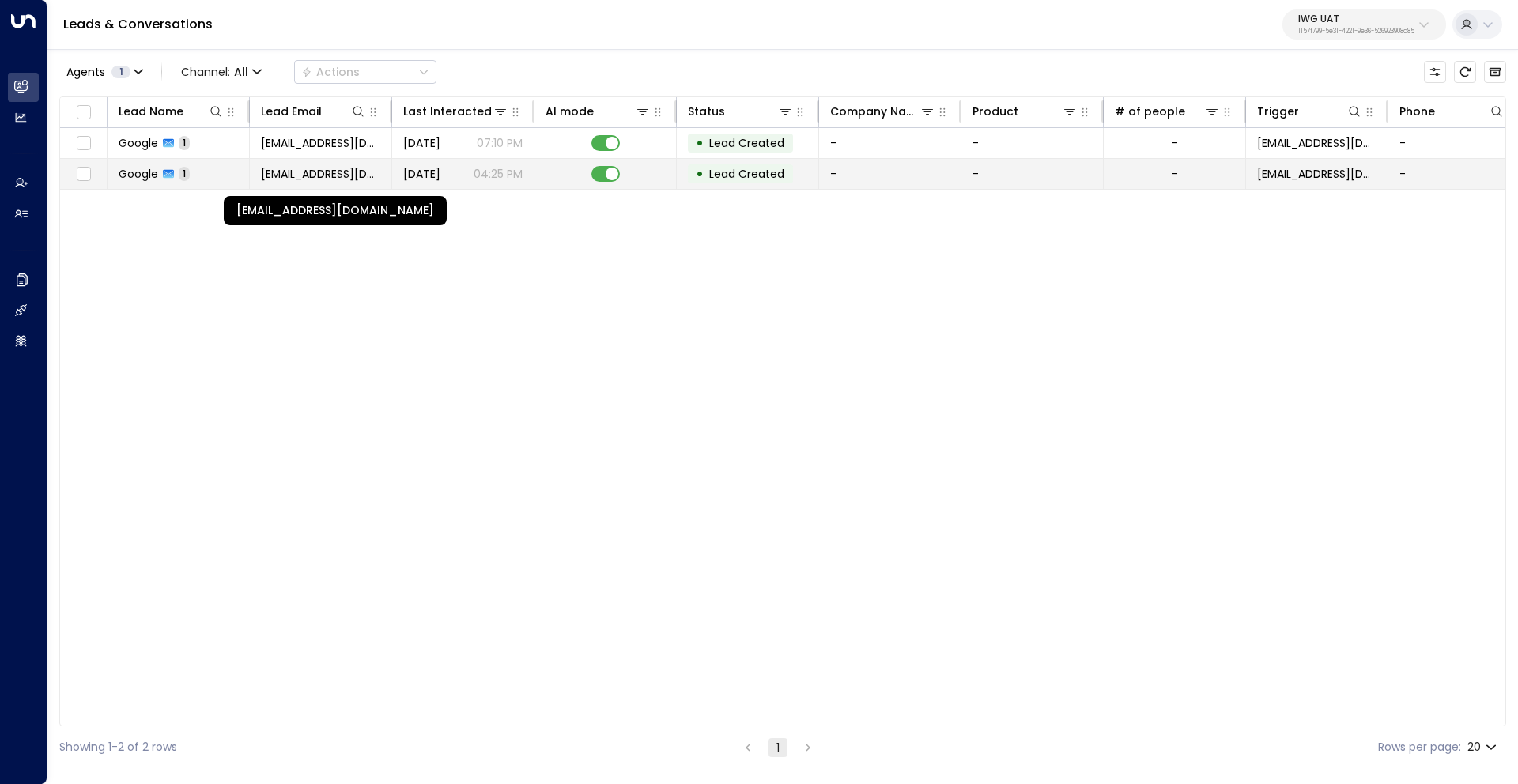
click at [299, 172] on span "privacy-noreply@google.com" at bounding box center [320, 173] width 119 height 15
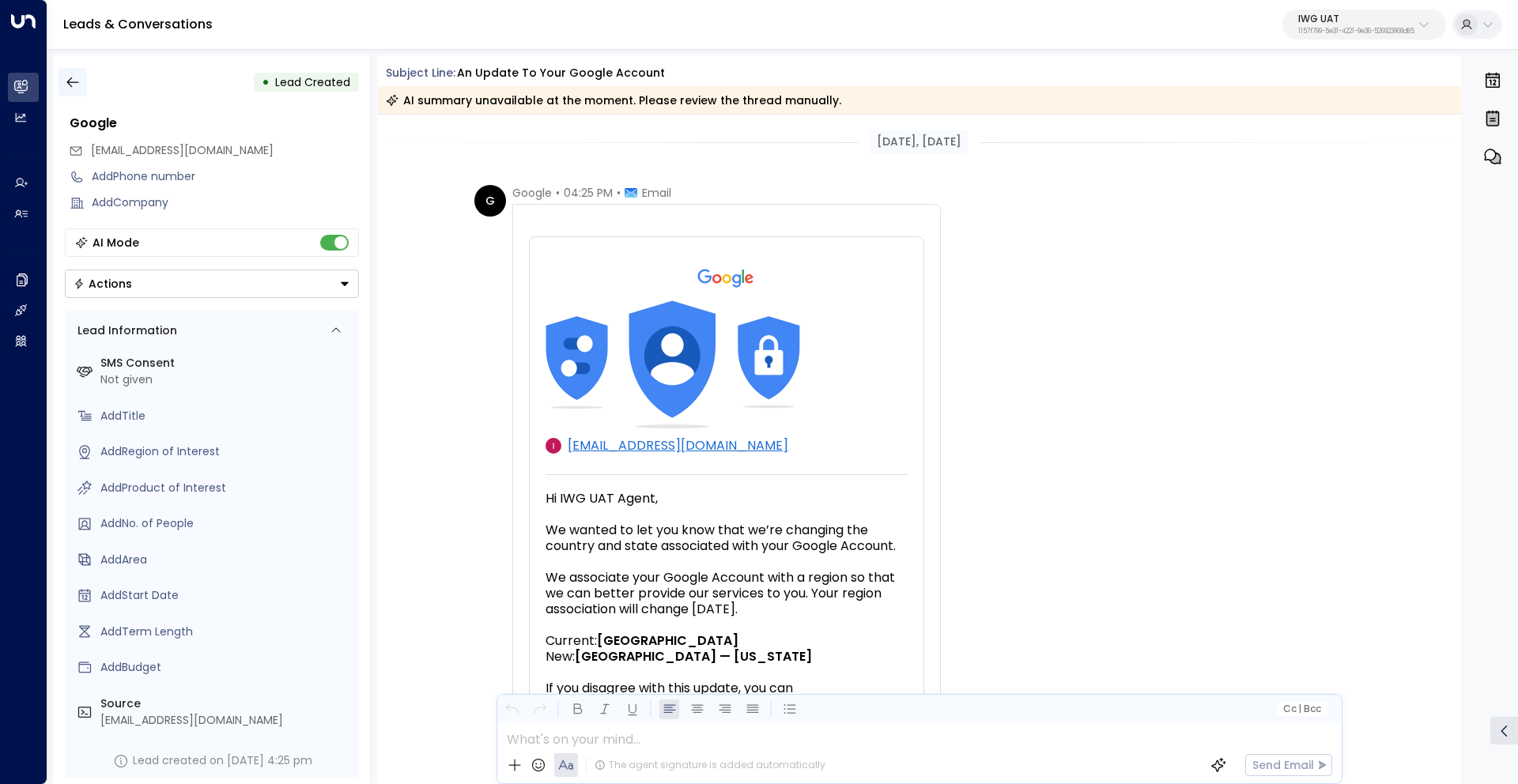
click at [70, 74] on button "button" at bounding box center [72, 81] width 28 height 28
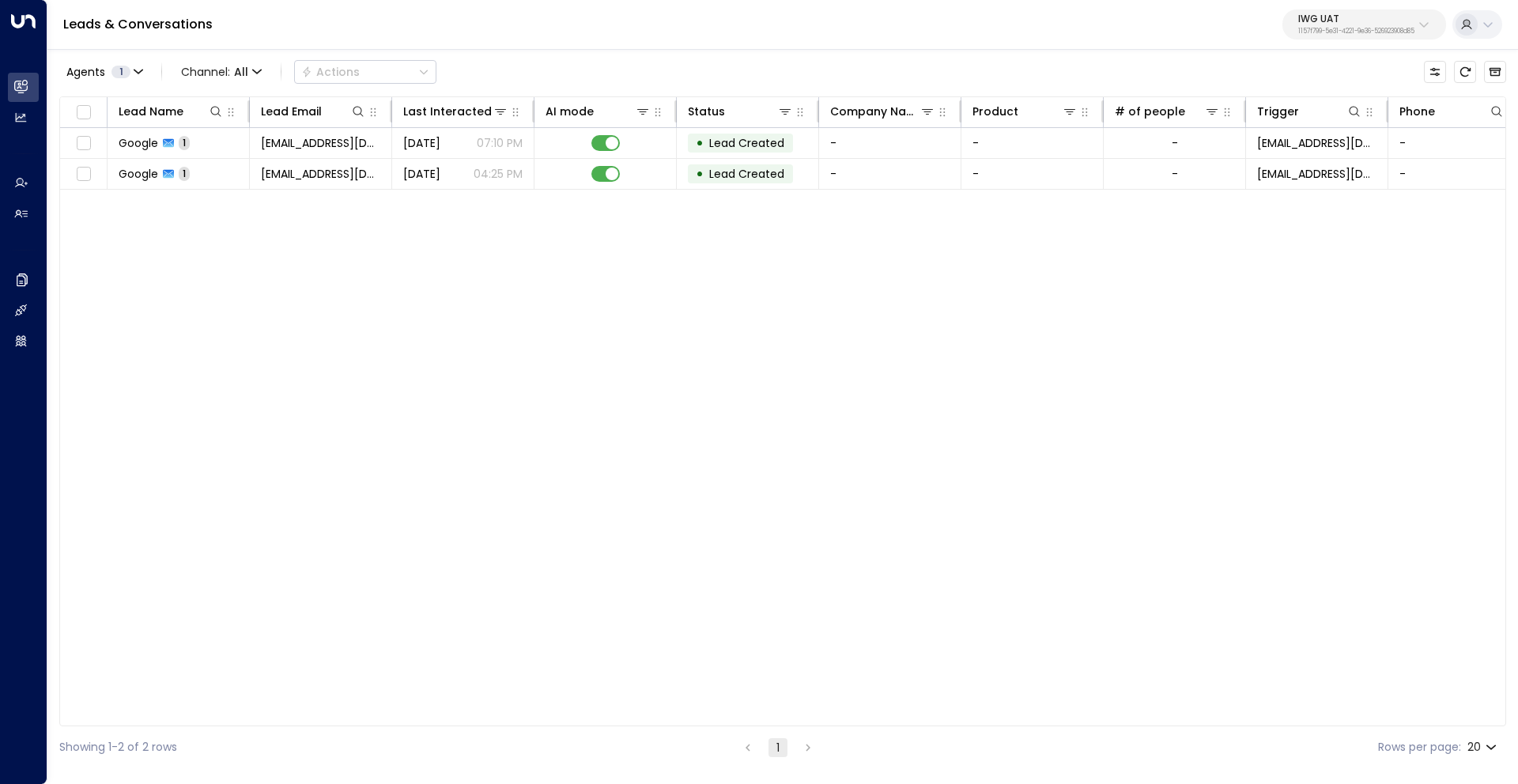
click at [1386, 23] on p "IWG UAT" at bounding box center [1356, 19] width 116 height 9
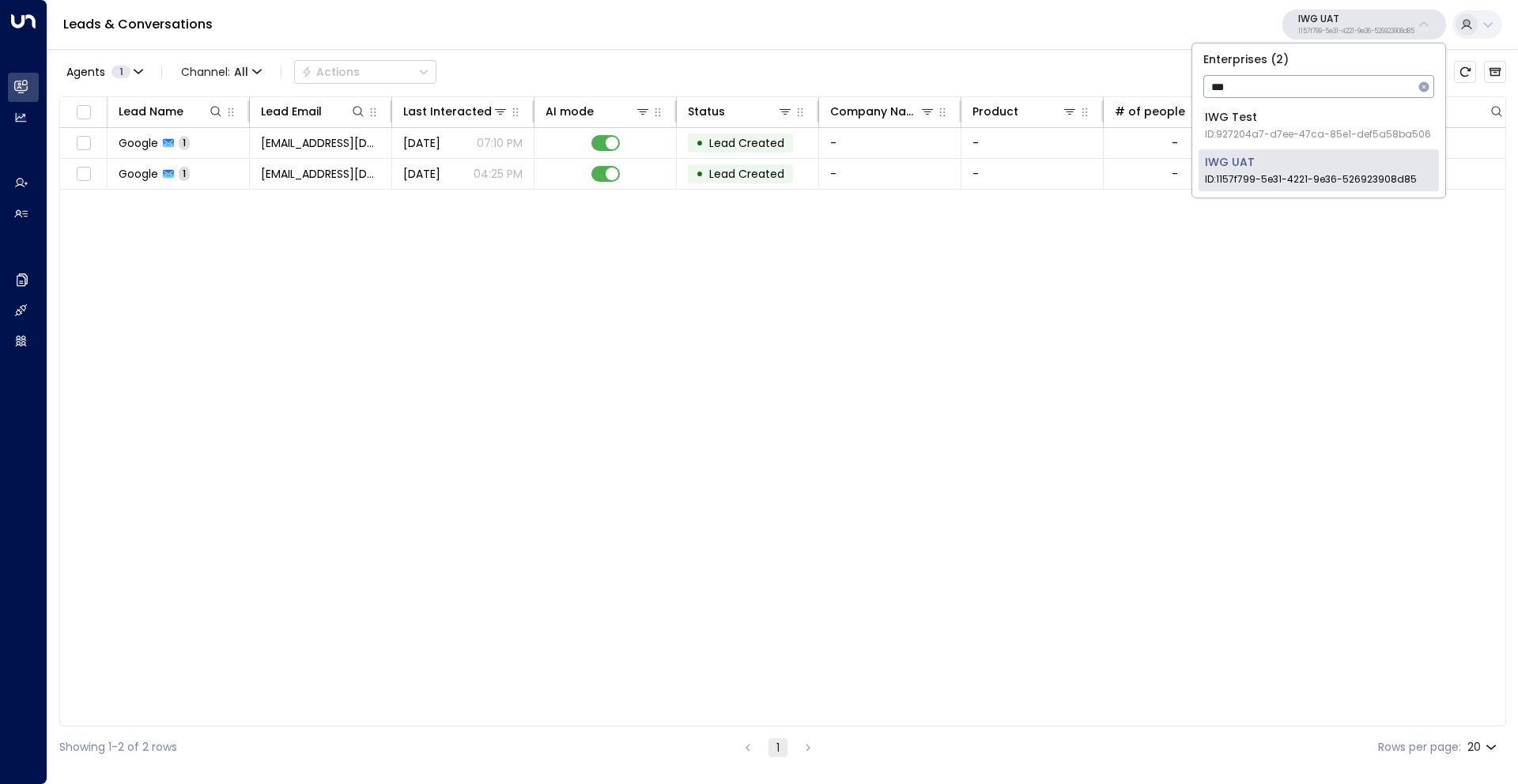
type input "***"
click at [1329, 124] on div "IWG Test ID: 927204a7-d7ee-47ca-85e1-def5a58ba506" at bounding box center [1318, 125] width 227 height 33
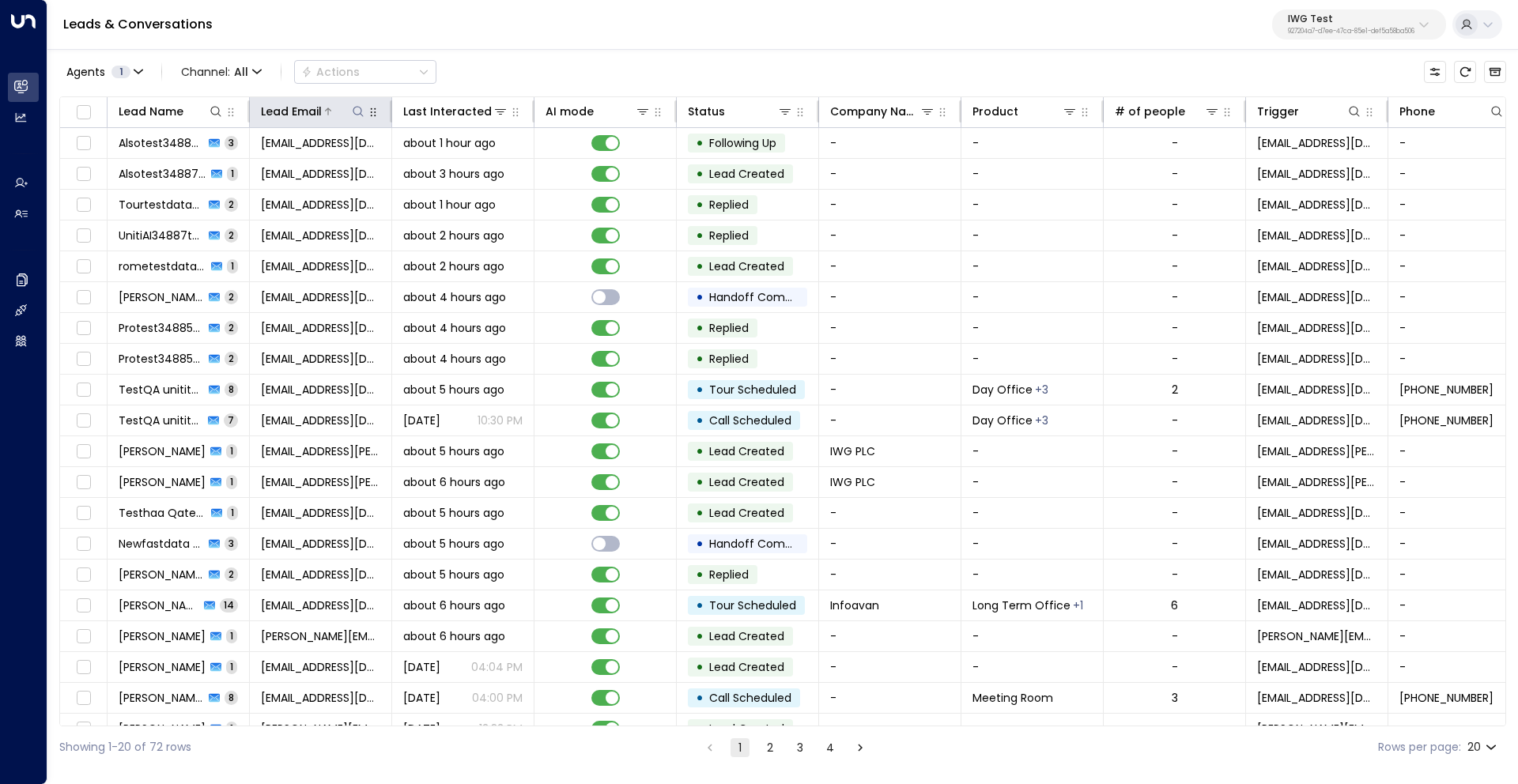
click at [359, 113] on icon at bounding box center [358, 112] width 13 height 13
type input "**********"
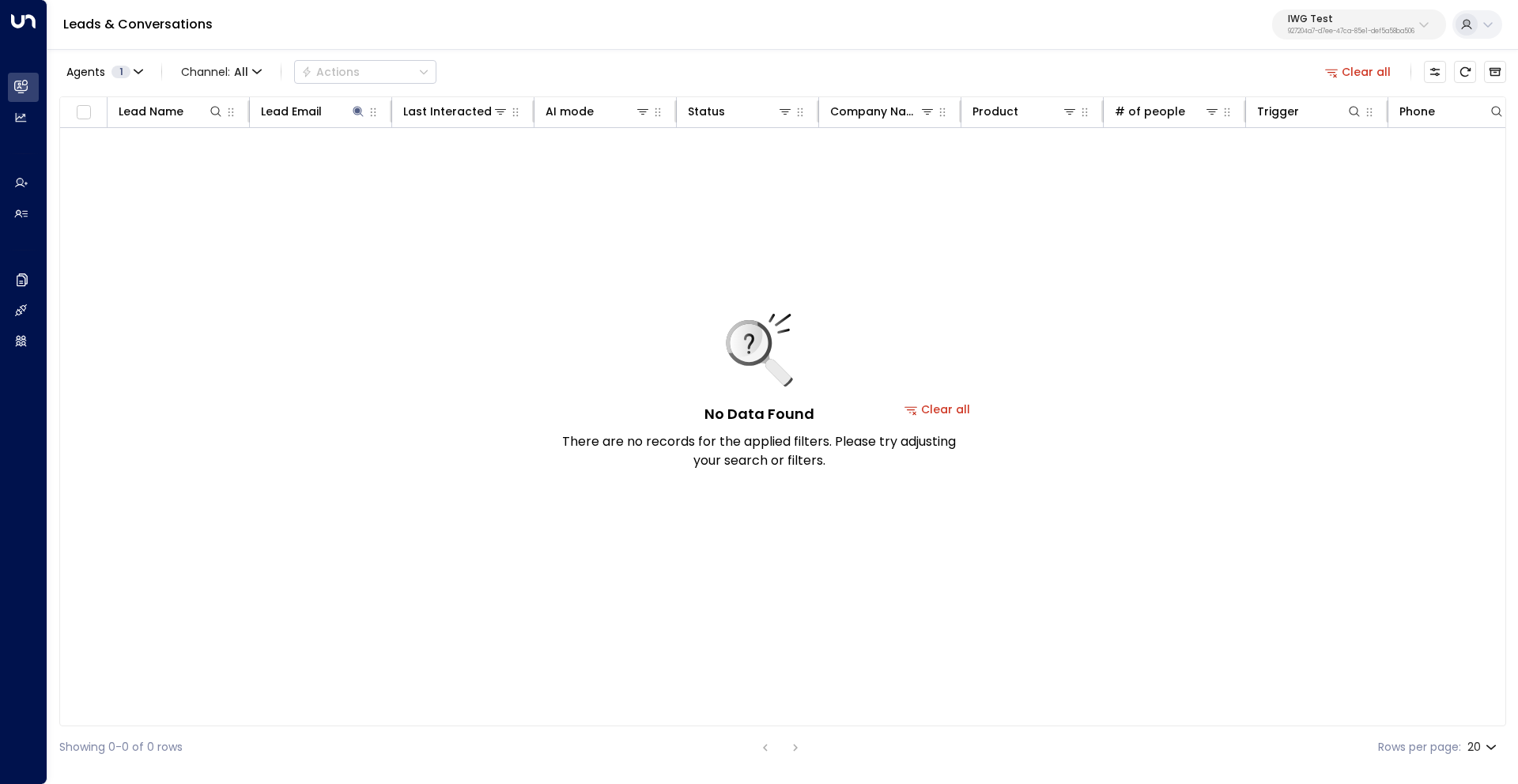
click at [535, 333] on div "No Data Found There are no records for the applied filters. Please try adjustin…" at bounding box center [938, 409] width 1756 height 563
click at [1363, 70] on button "Clear all" at bounding box center [1358, 72] width 79 height 22
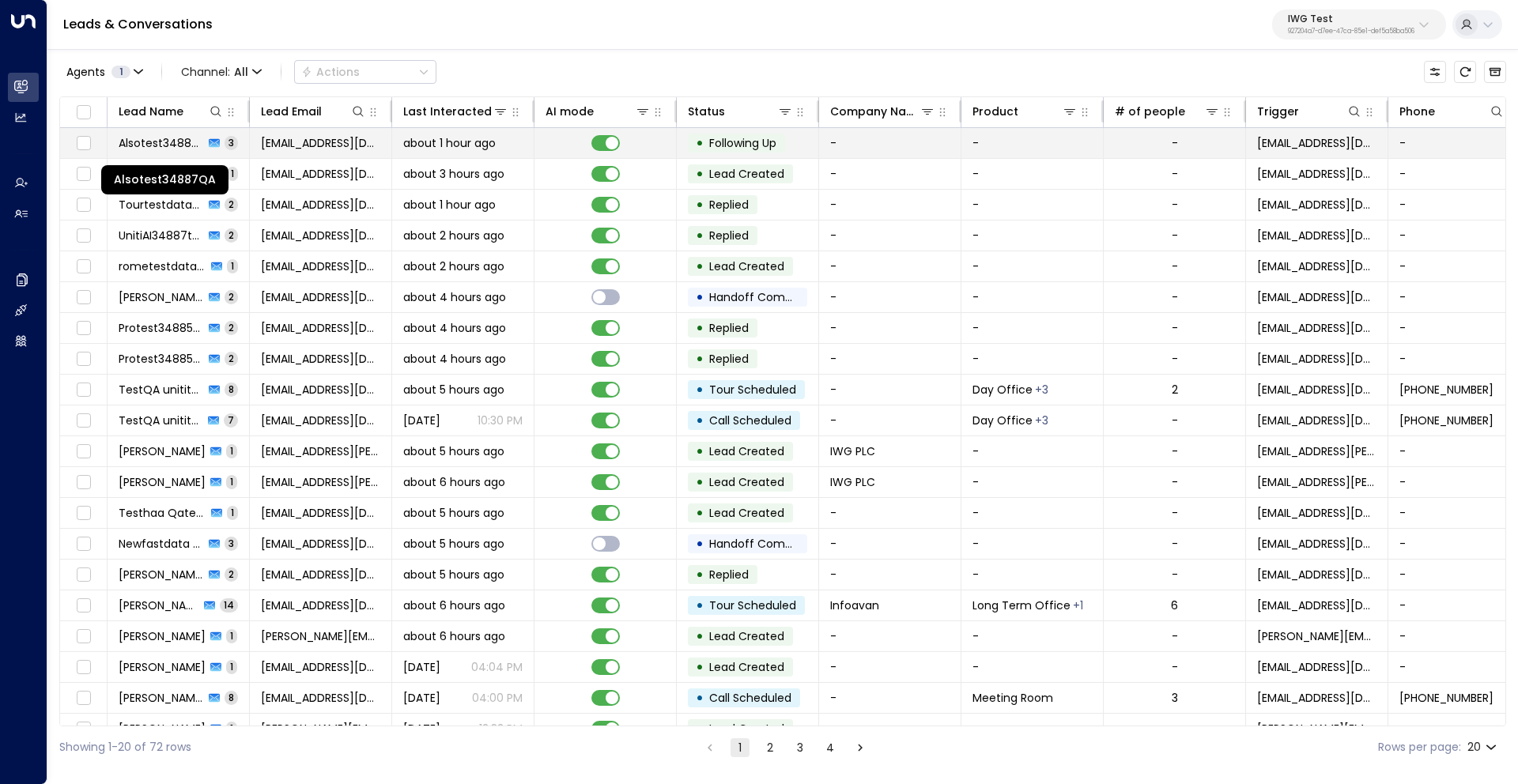
click at [166, 140] on span "Alsotest34887QA" at bounding box center [161, 143] width 86 height 15
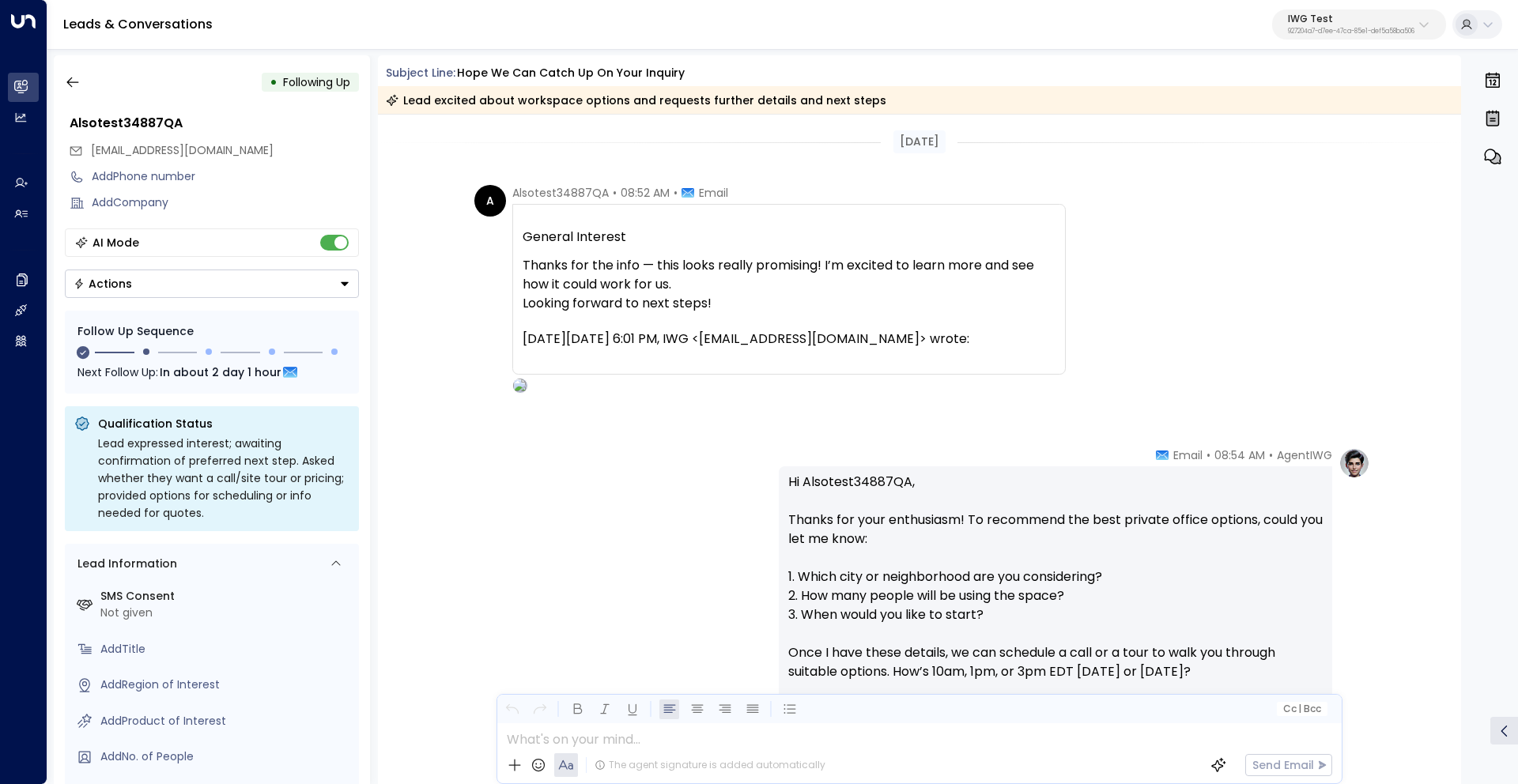
scroll to position [507, 0]
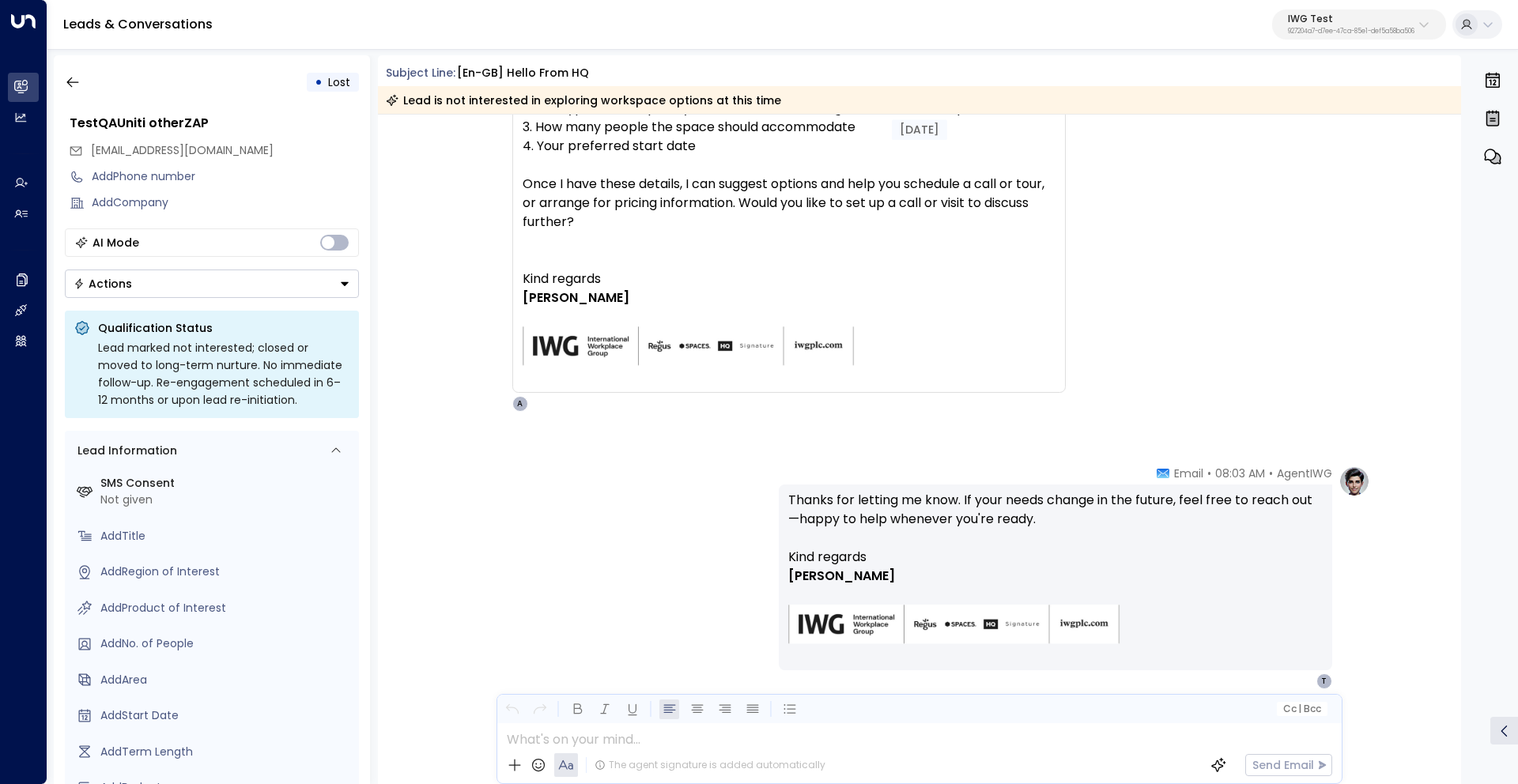
scroll to position [2077, 0]
